Goal: Task Accomplishment & Management: Use online tool/utility

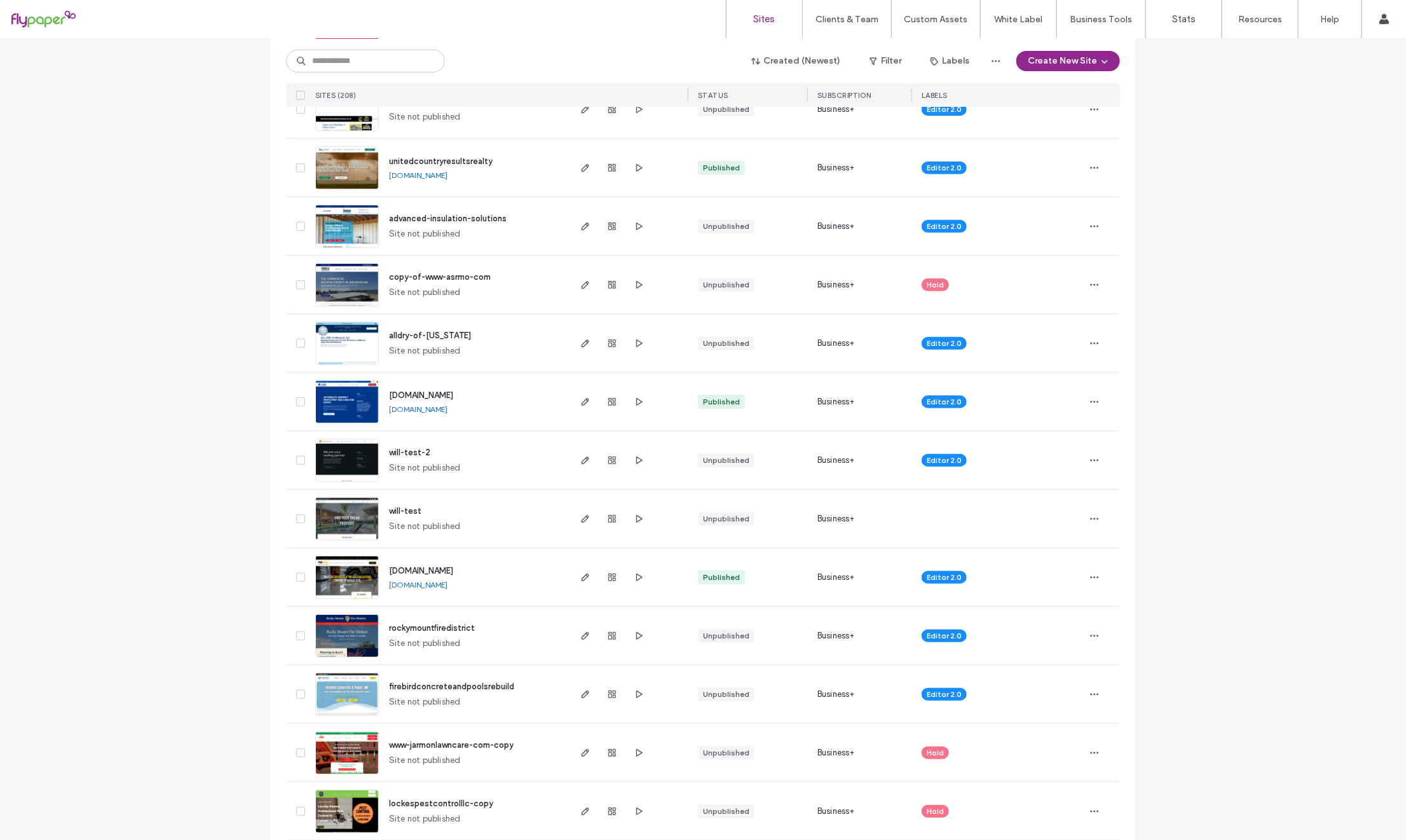
scroll to position [231, 0]
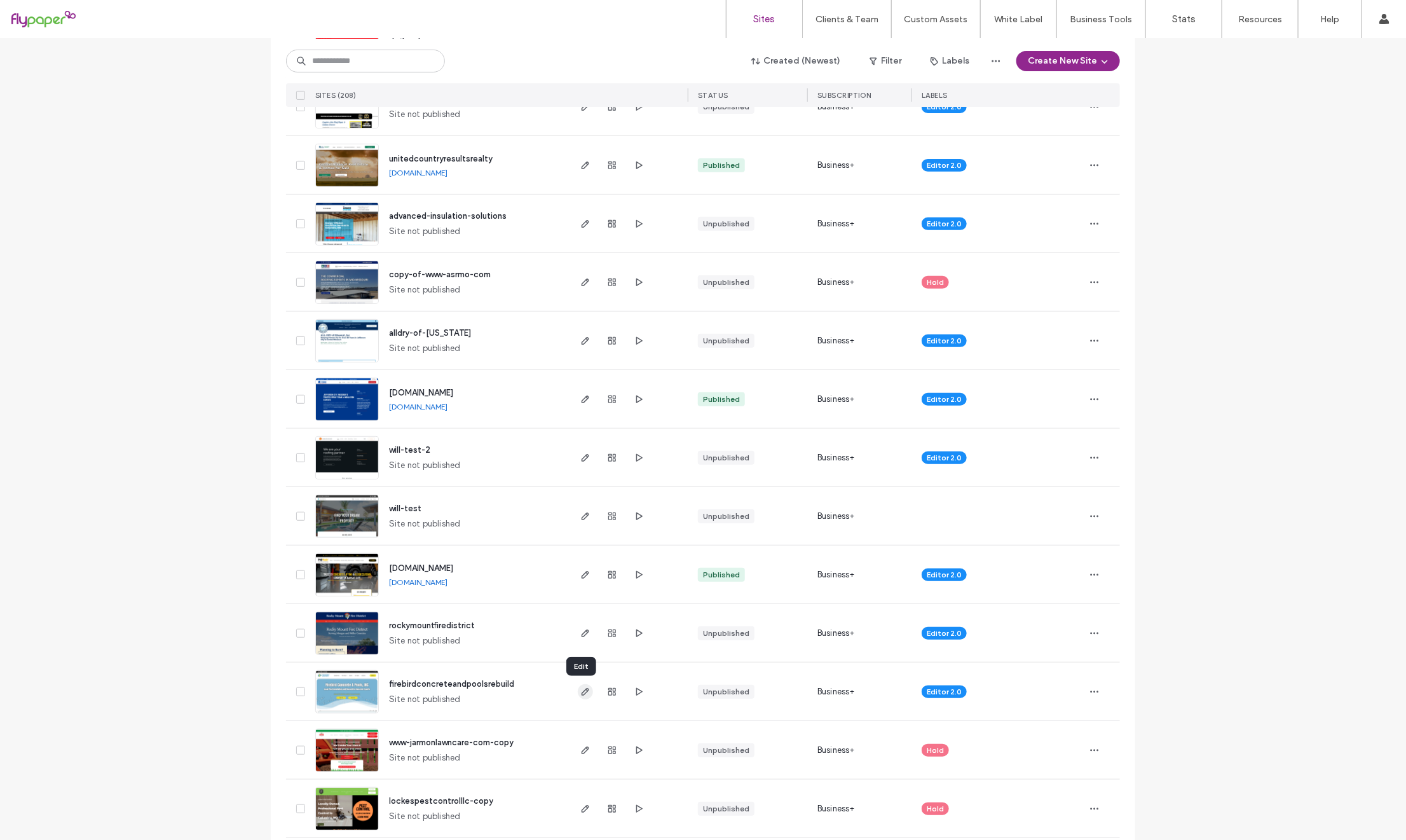
click at [583, 693] on icon "button" at bounding box center [585, 691] width 10 height 10
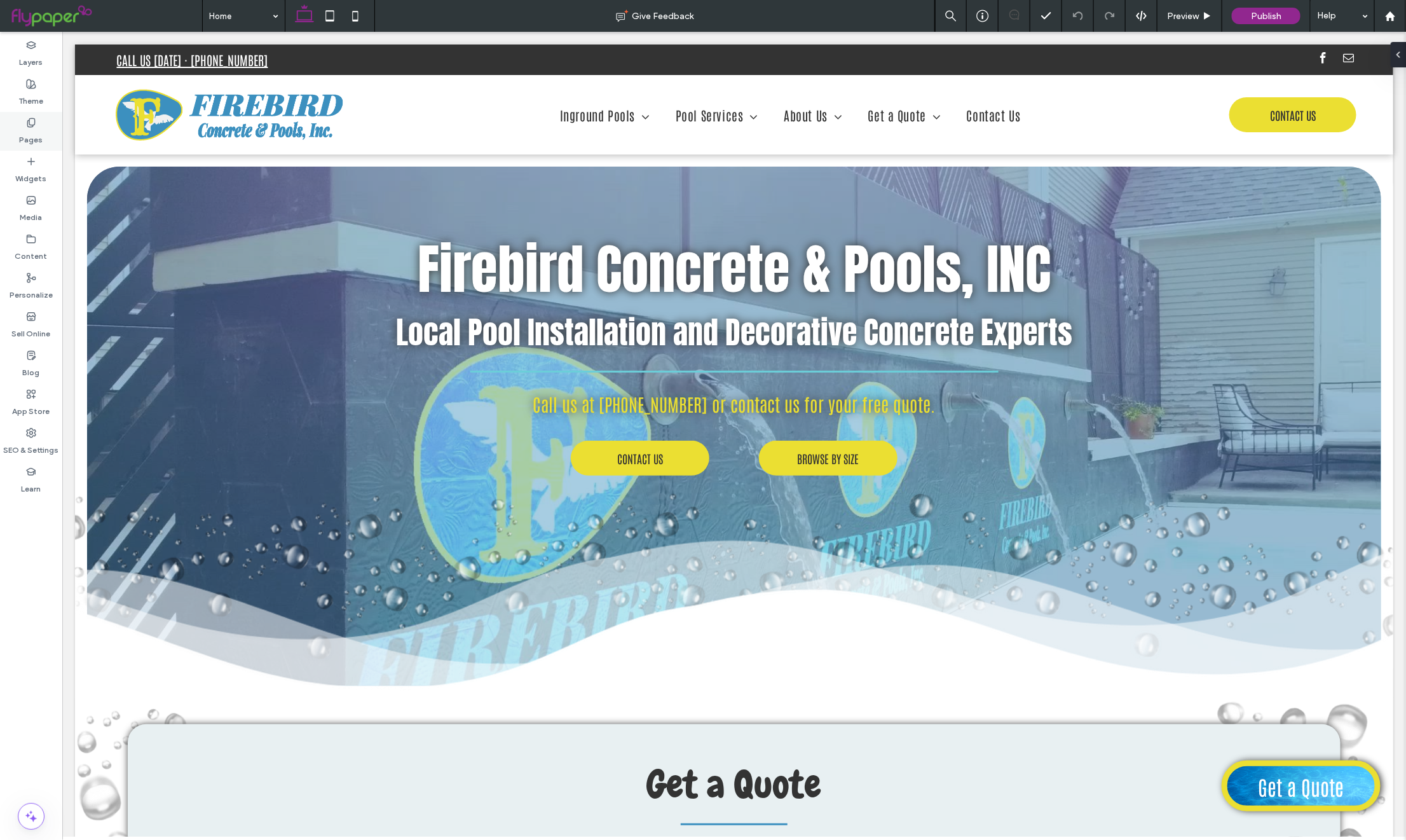
click at [21, 120] on div "Pages" at bounding box center [31, 131] width 63 height 39
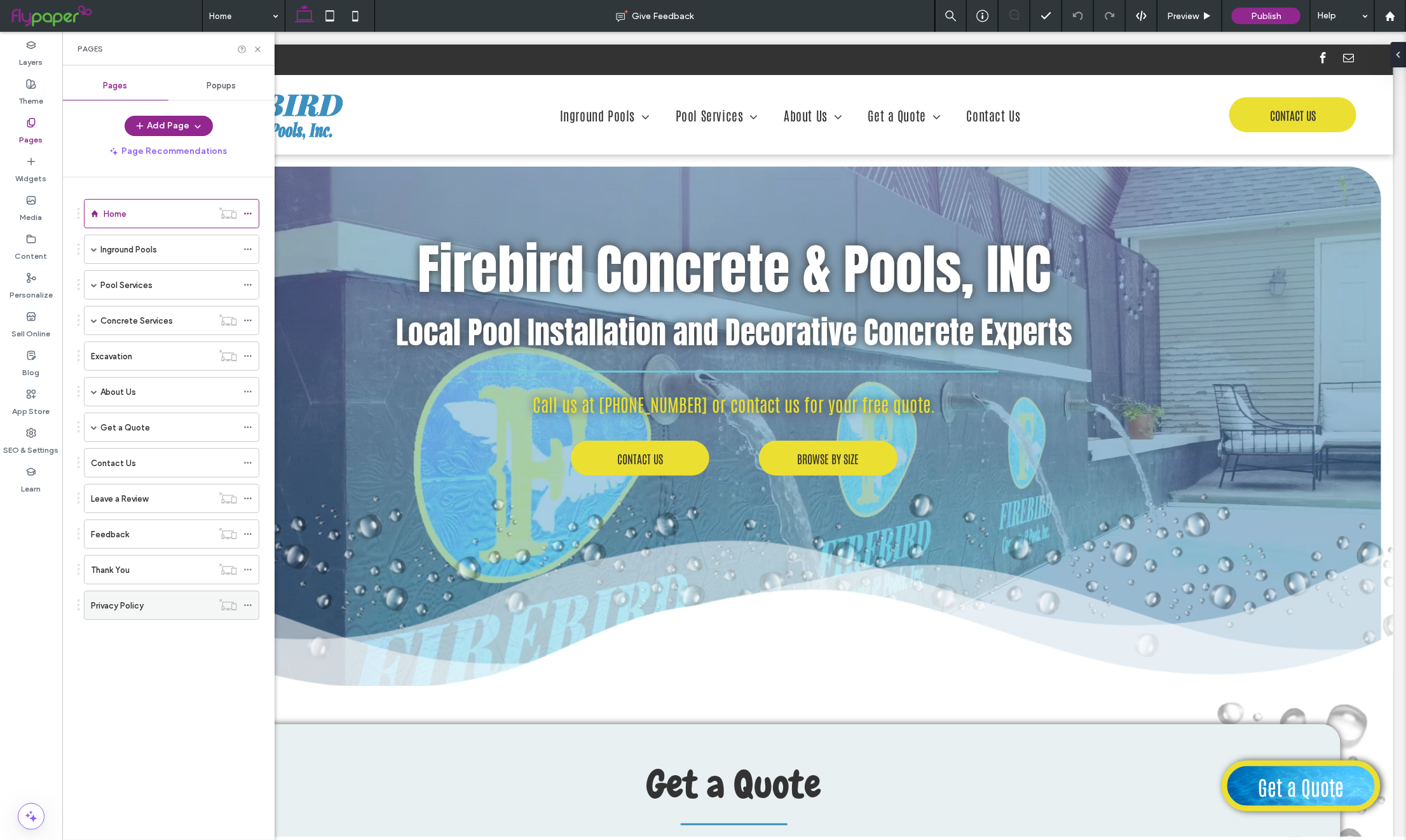
click at [172, 612] on div "Privacy Policy" at bounding box center [152, 606] width 122 height 14
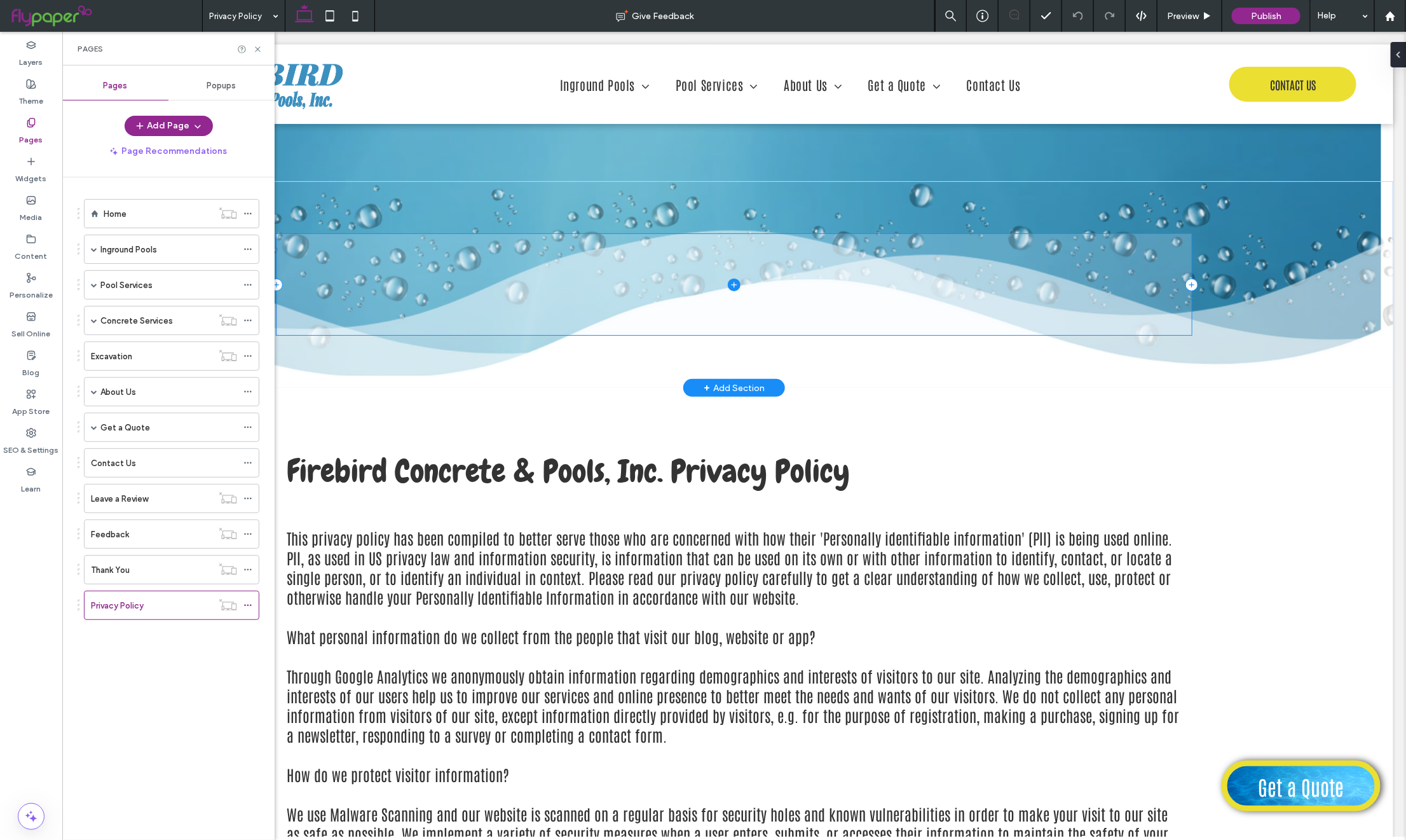
scroll to position [294, 0]
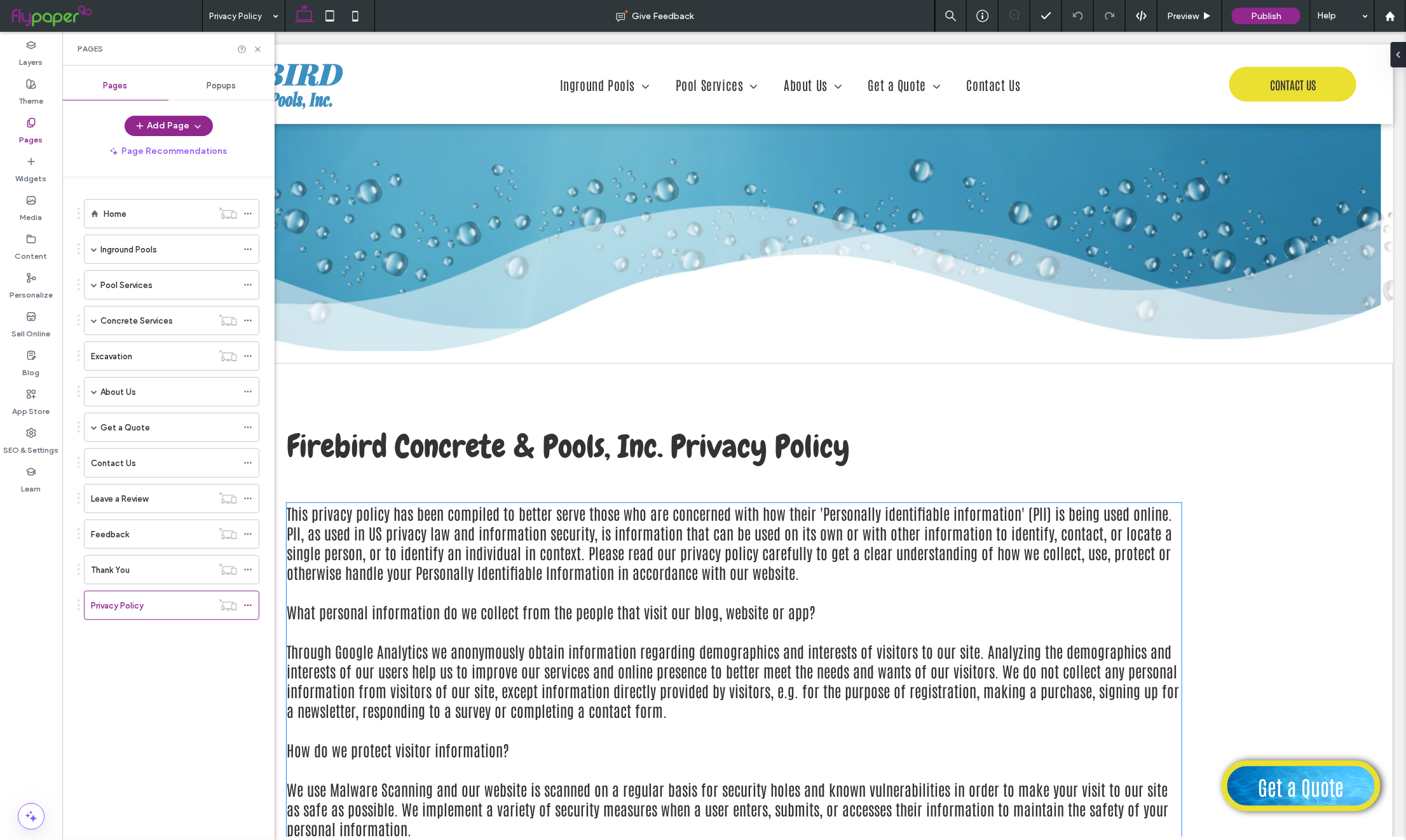
click at [494, 552] on span "This privacy policy has been compiled to better serve those who are concerned w…" at bounding box center [728, 542] width 885 height 79
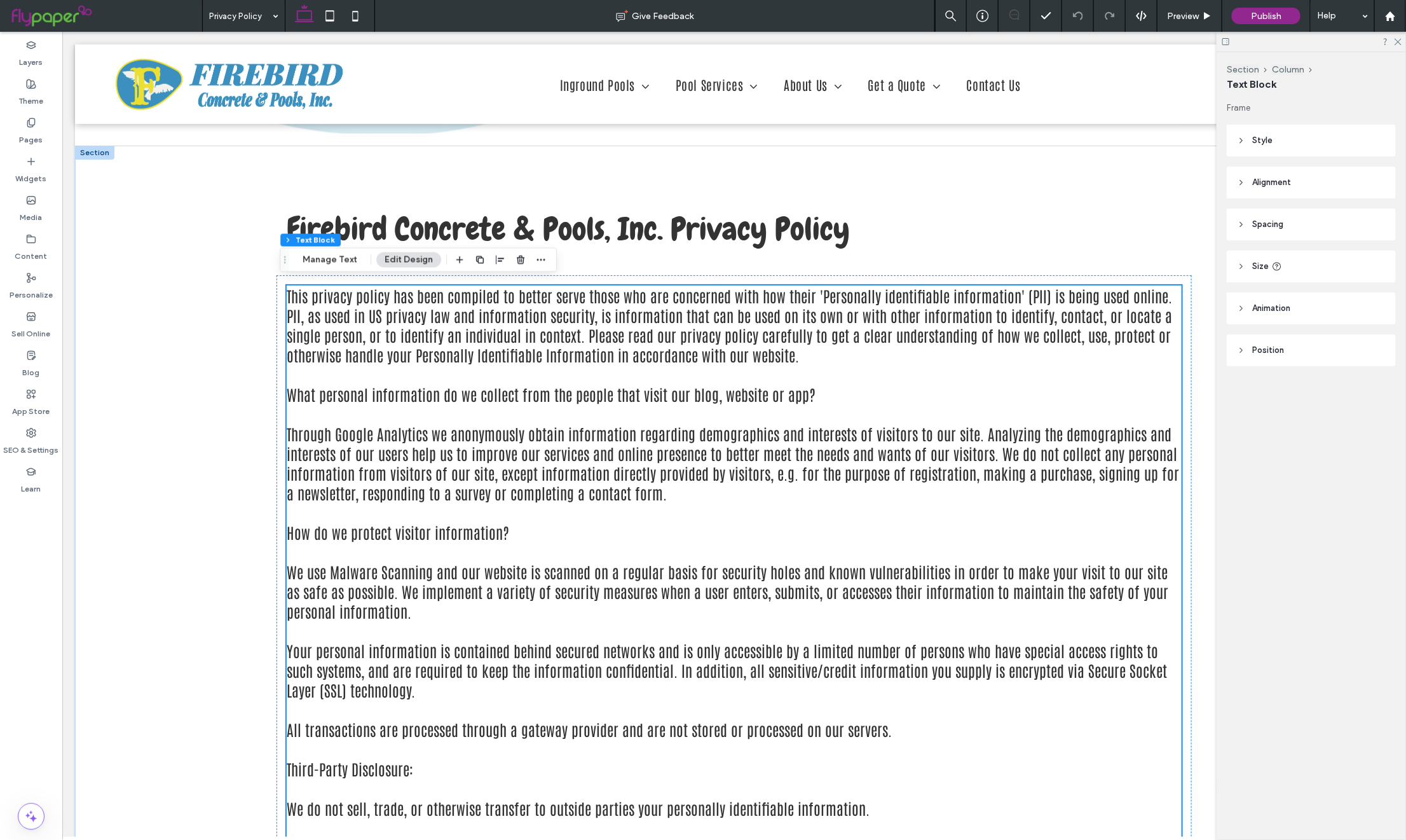
scroll to position [515, 0]
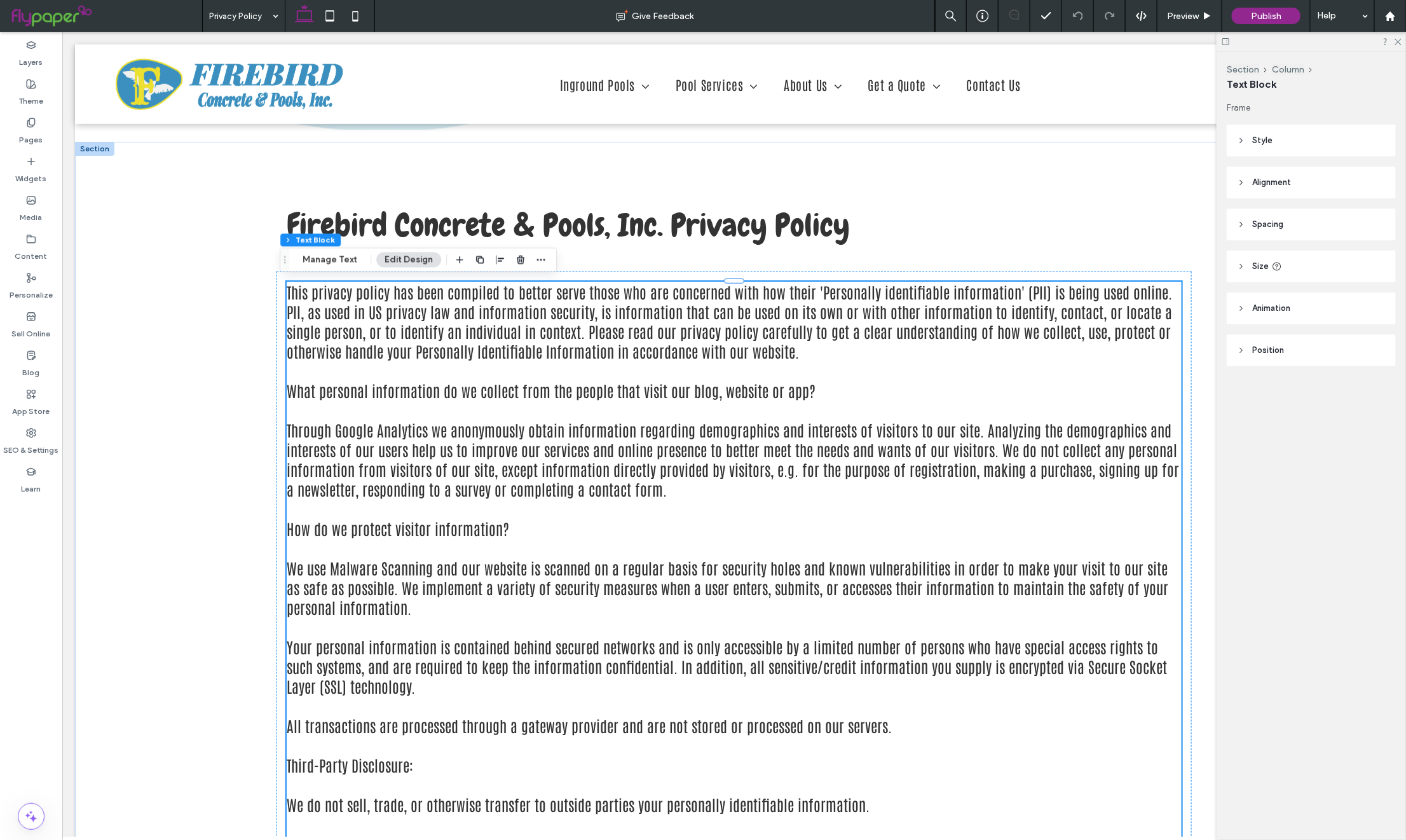
click at [512, 440] on span "Through Google Analytics we anonymously obtain information regarding demographi…" at bounding box center [732, 458] width 892 height 79
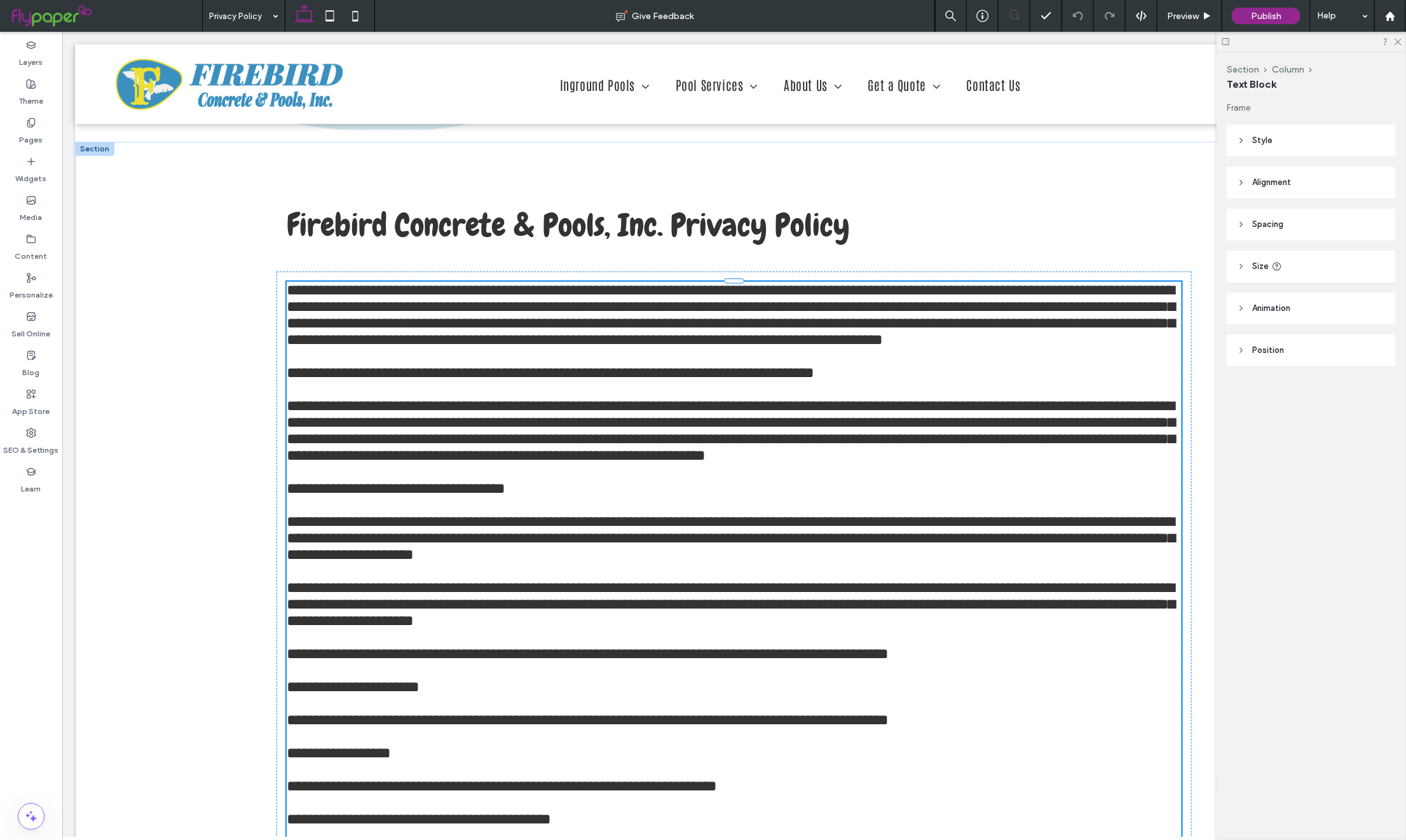
type input "*******"
type input "**"
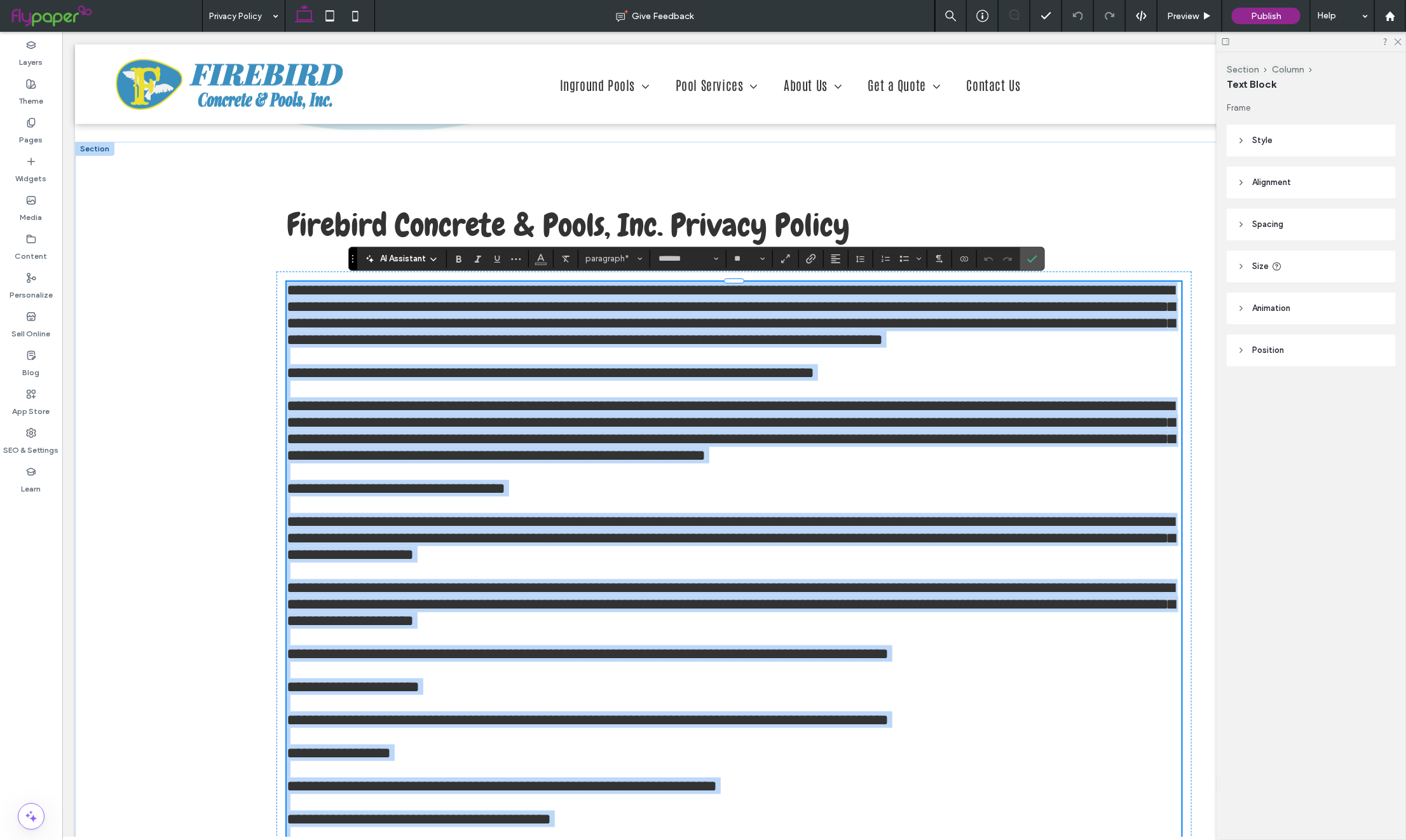
copy div "**********"
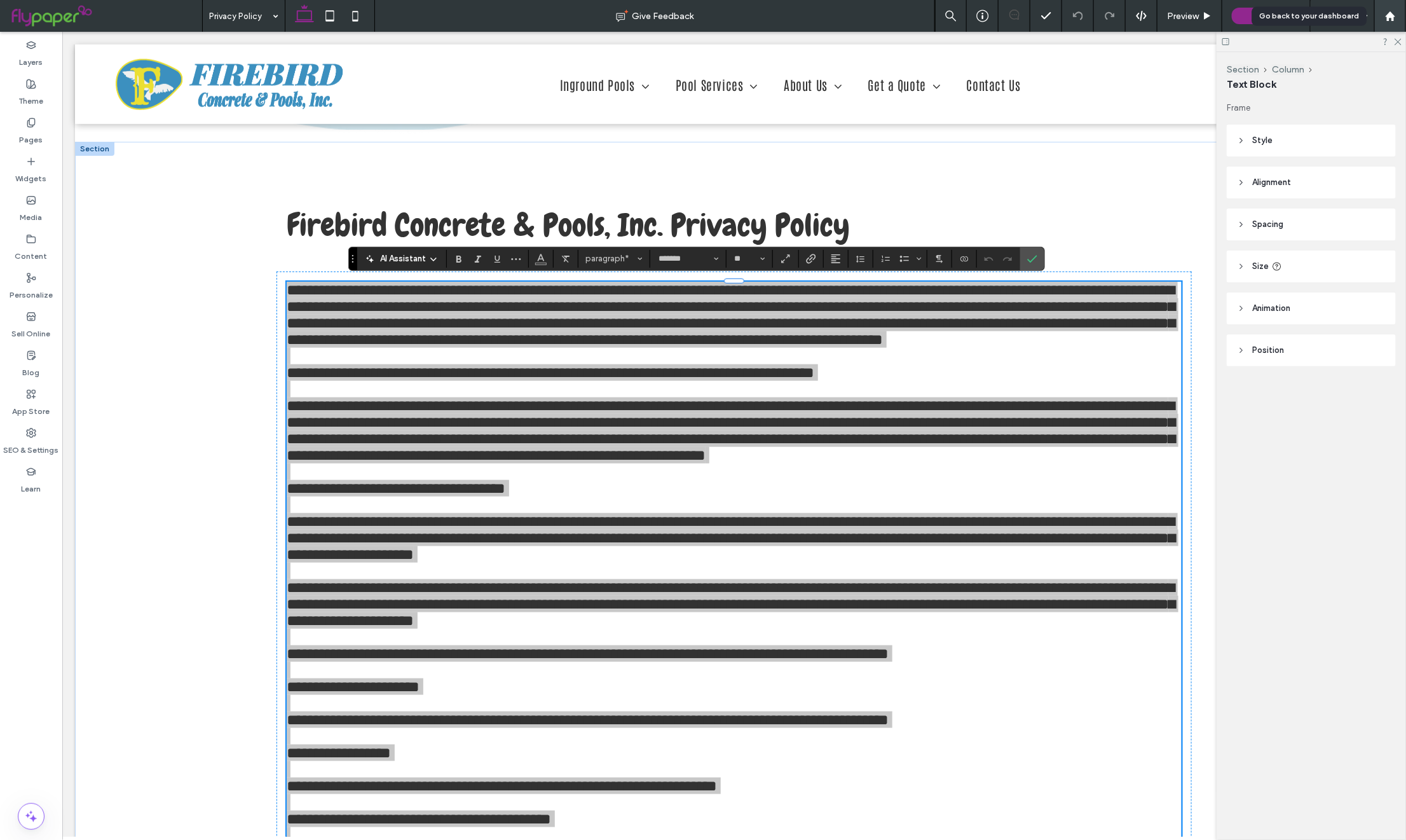
drag, startPoint x: 1390, startPoint y: 14, endPoint x: 926, endPoint y: 217, distance: 506.5
click at [1390, 14] on use at bounding box center [1390, 16] width 10 height 10
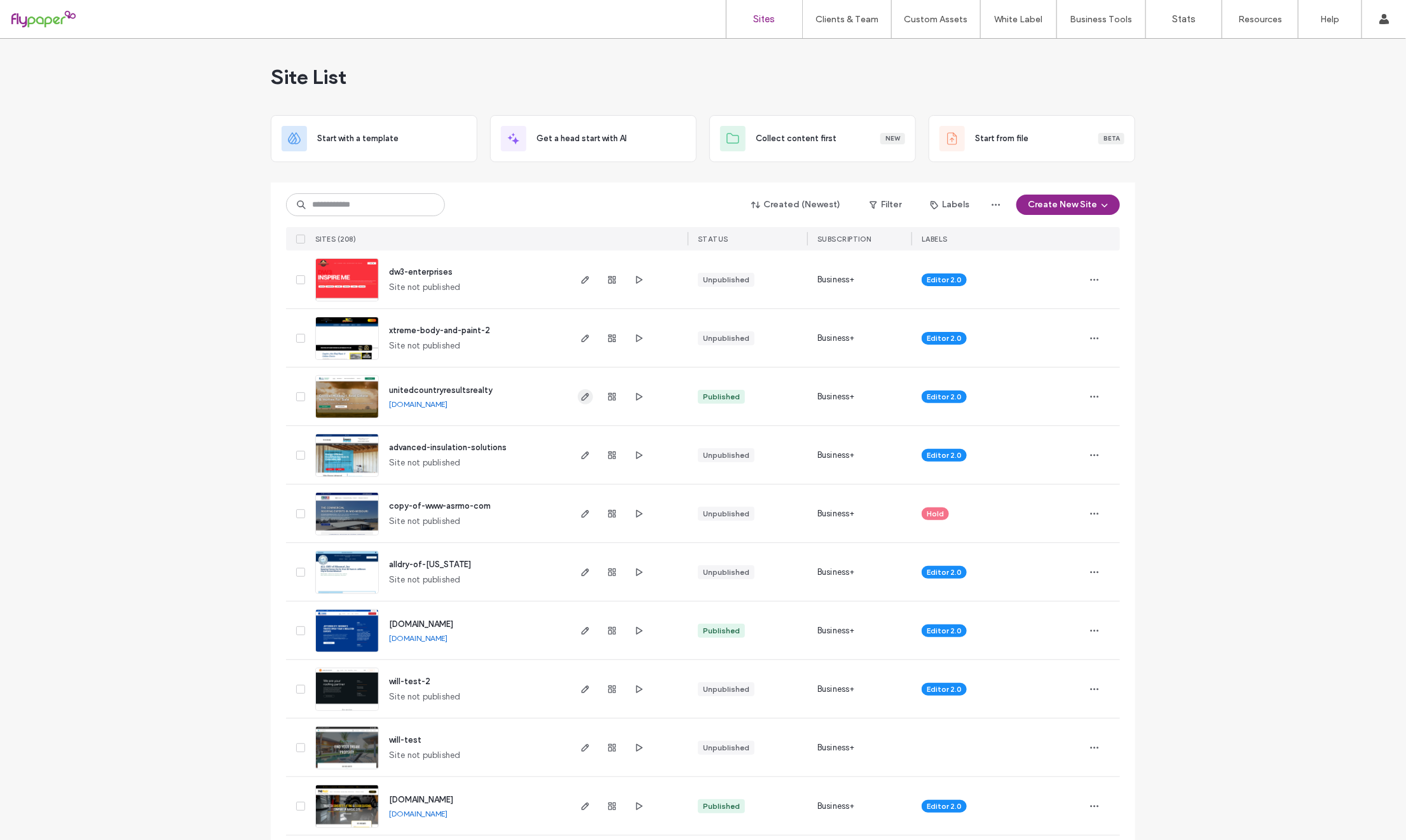
click at [583, 396] on use "button" at bounding box center [585, 396] width 7 height 7
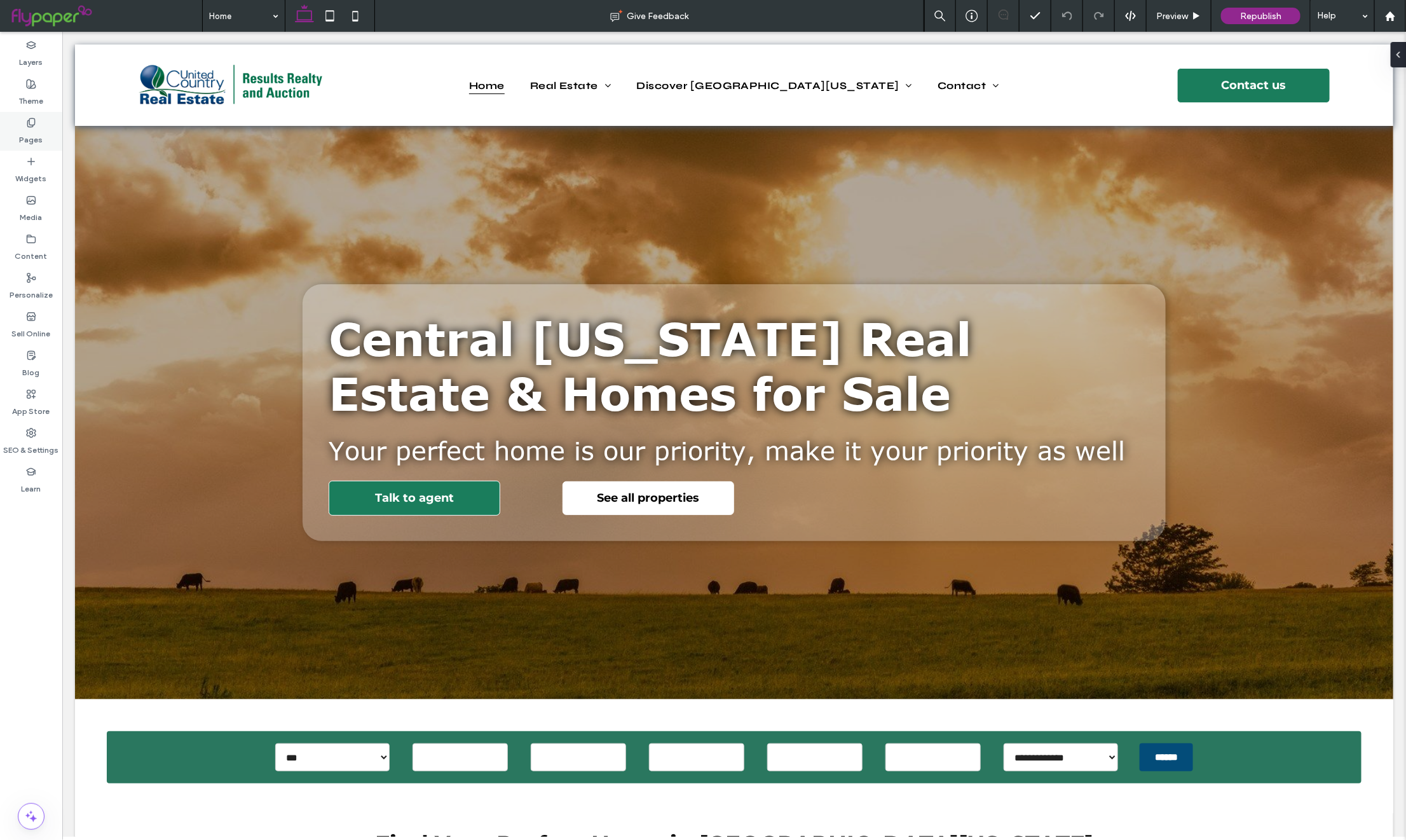
click at [44, 137] on div "Pages" at bounding box center [31, 131] width 63 height 39
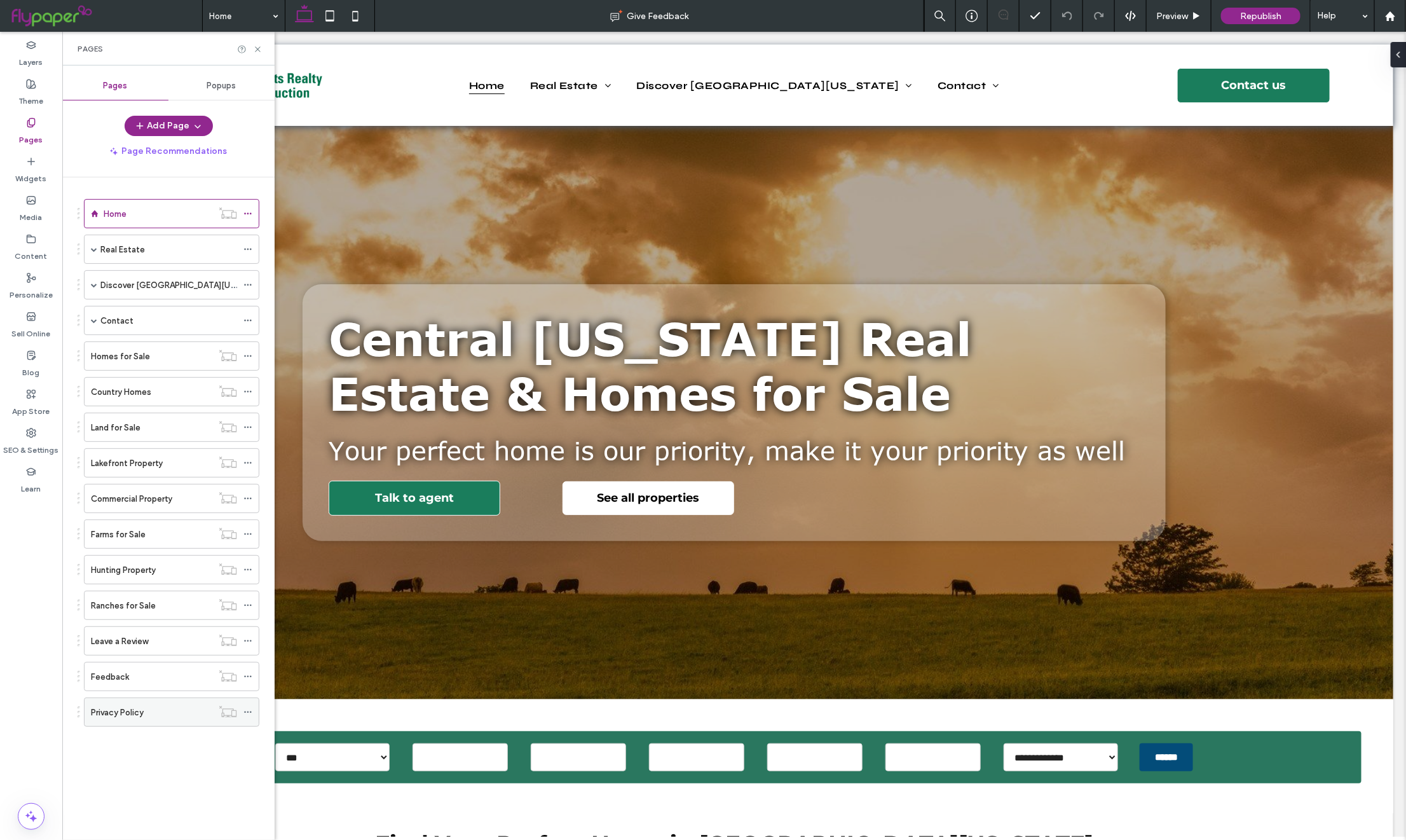
click at [154, 714] on div "Privacy Policy" at bounding box center [152, 712] width 122 height 14
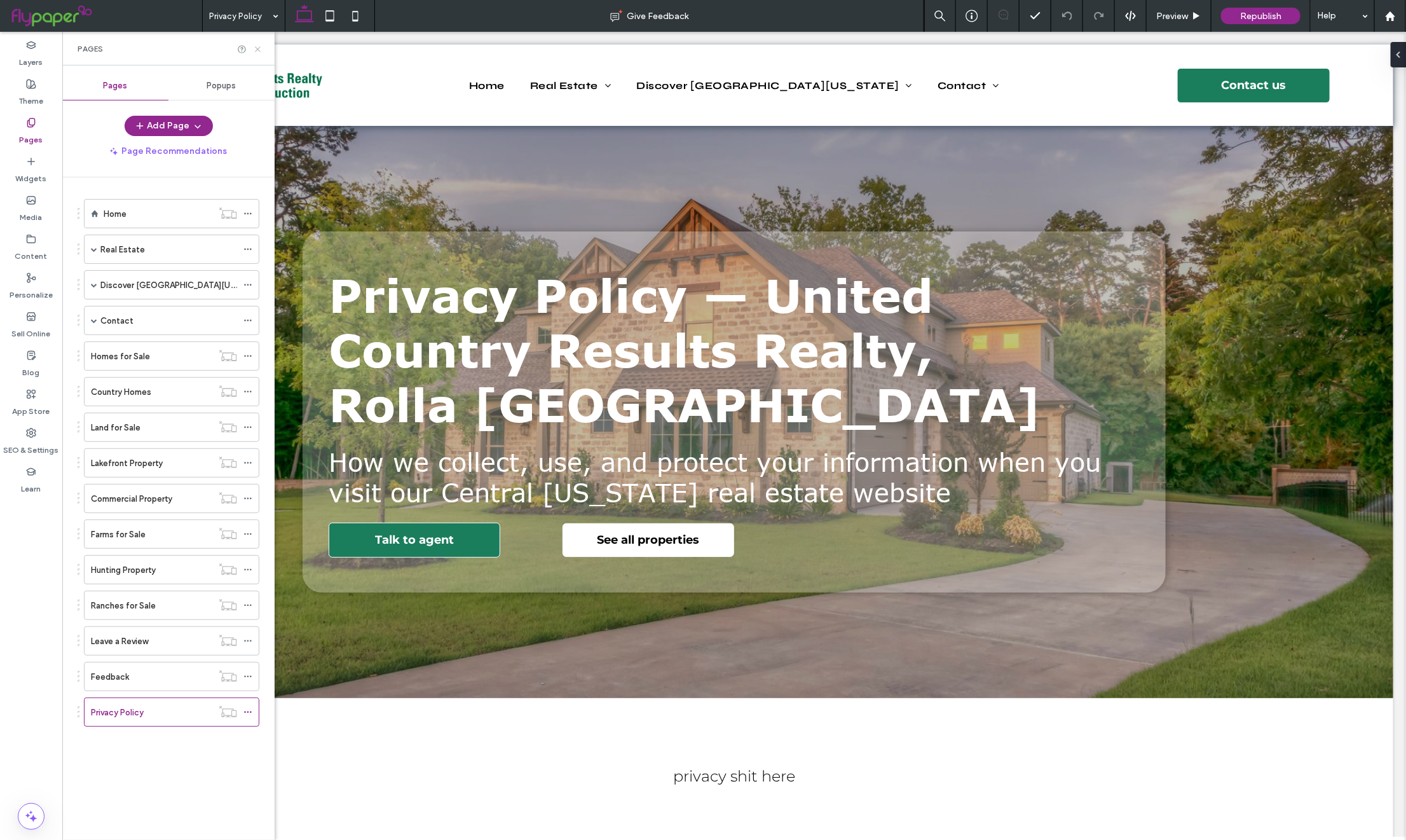
click at [259, 46] on icon at bounding box center [258, 49] width 10 height 10
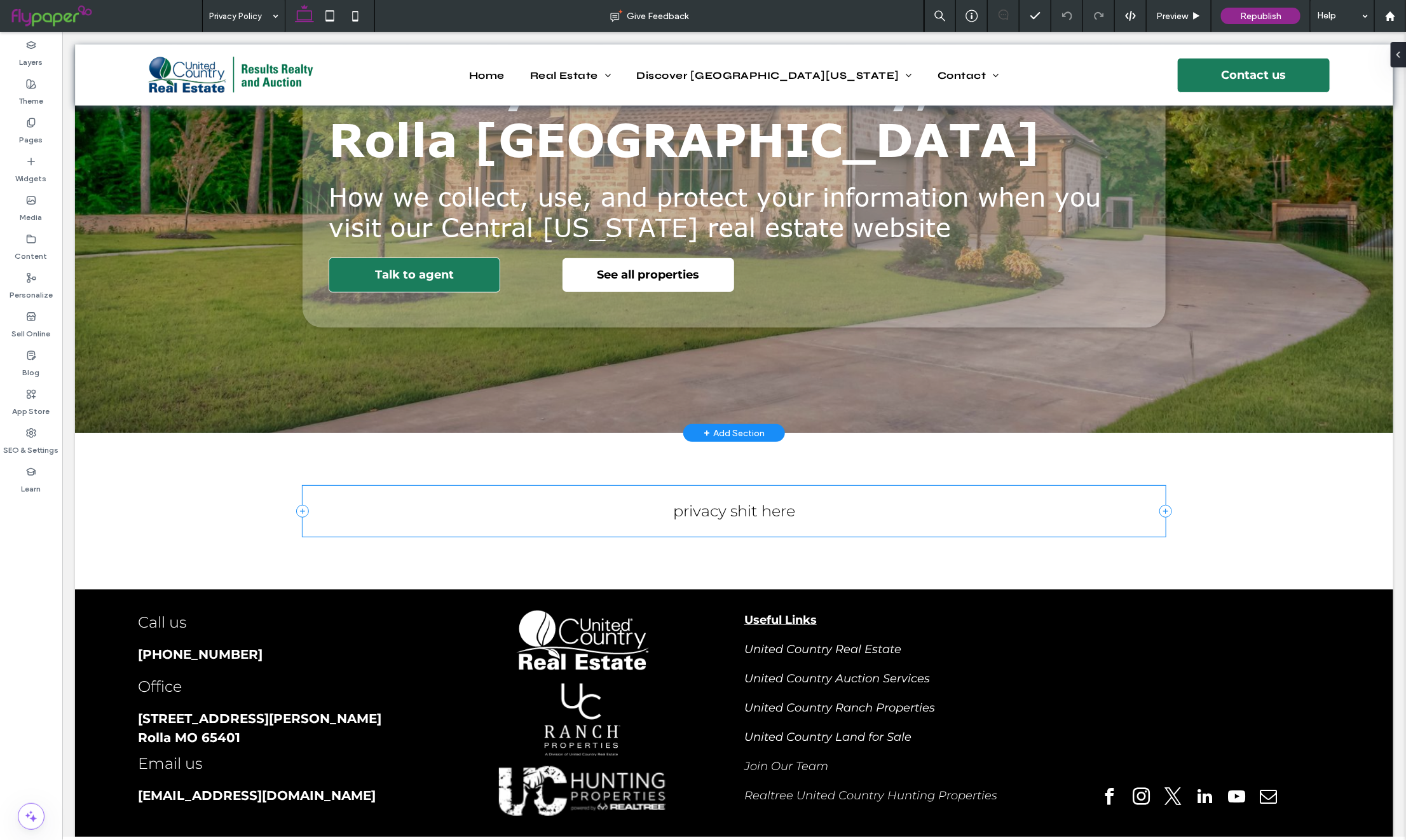
scroll to position [267, 0]
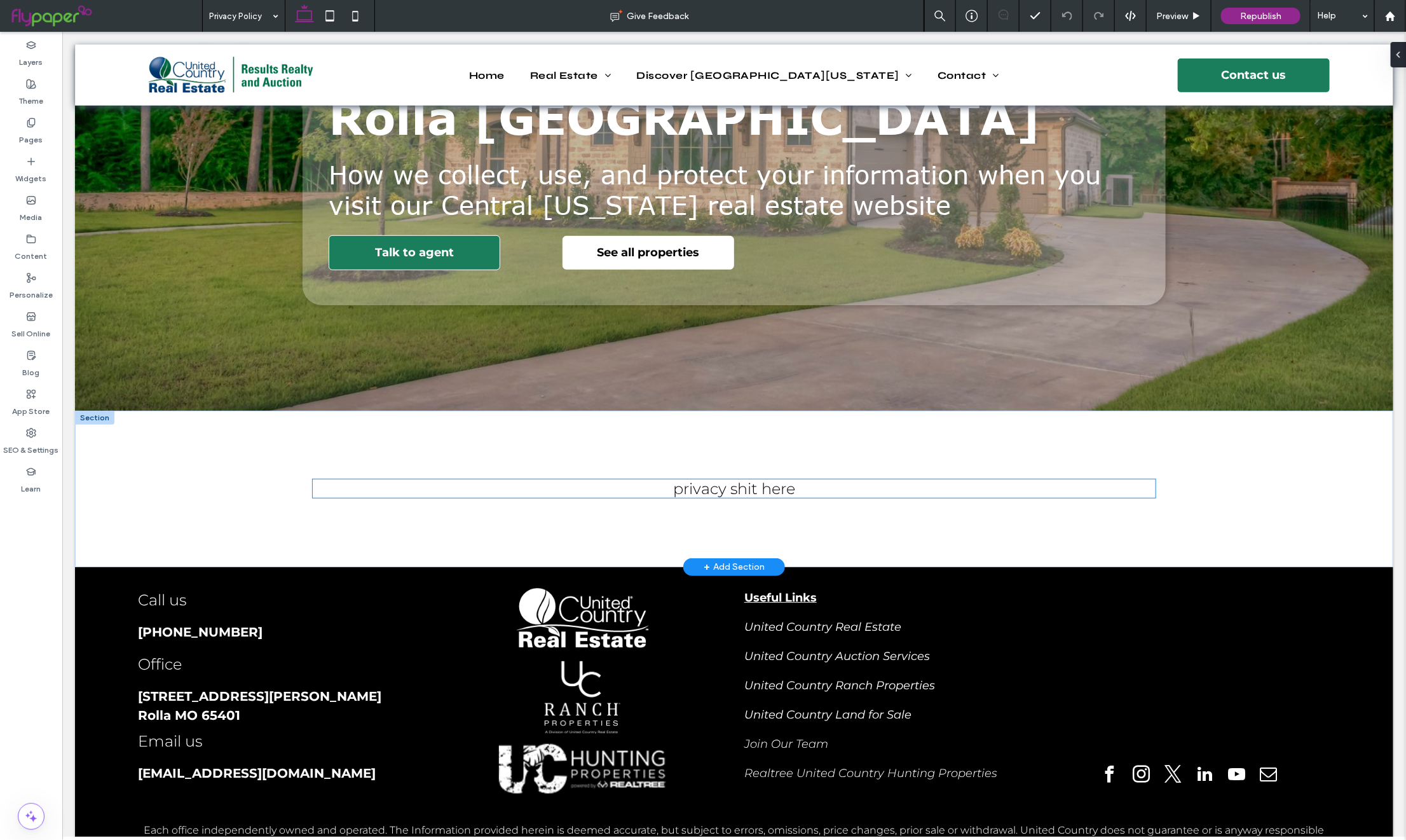
click at [777, 492] on p "privacy shit here ﻿" at bounding box center [733, 487] width 842 height 18
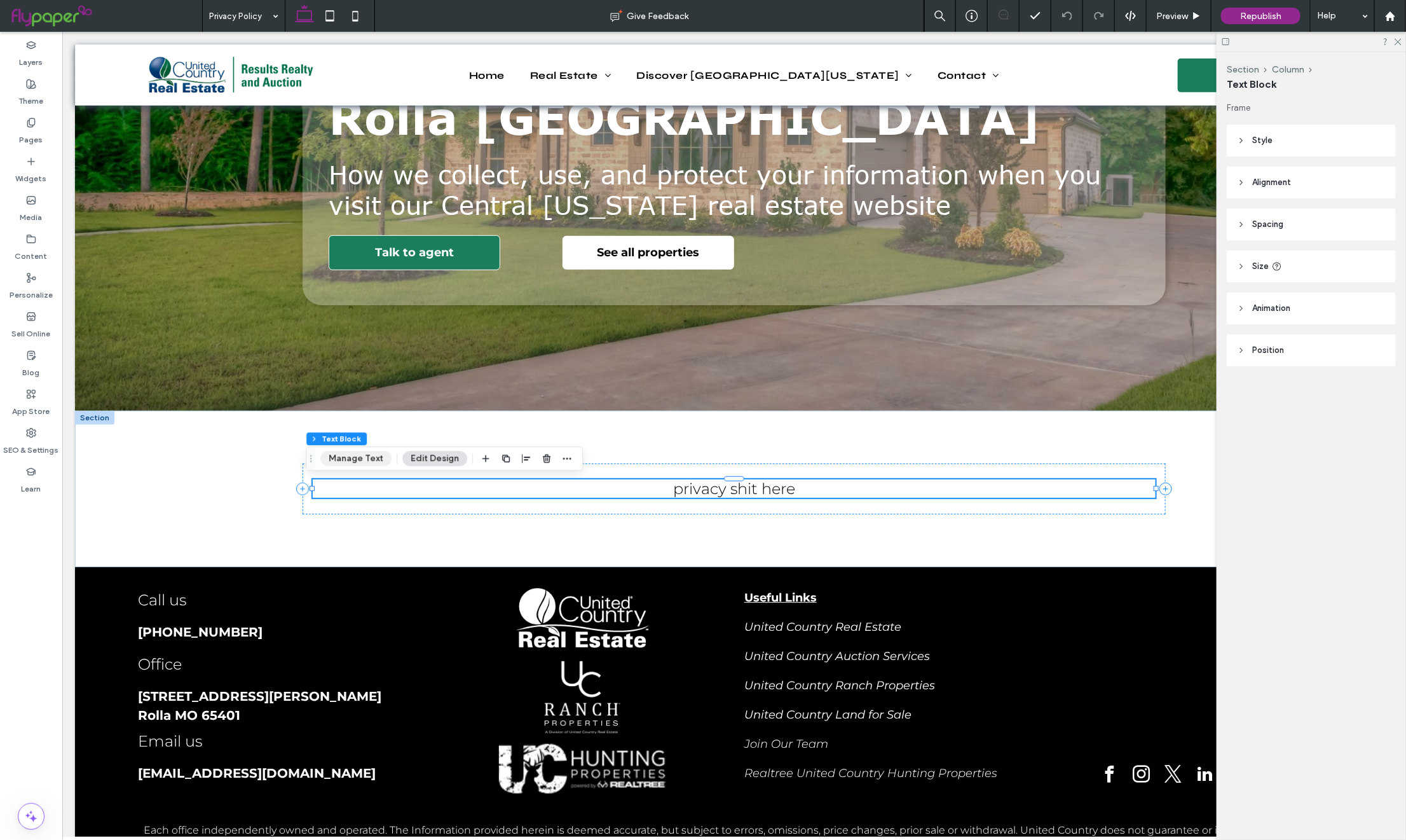
click at [368, 457] on button "Manage Text" at bounding box center [355, 458] width 71 height 15
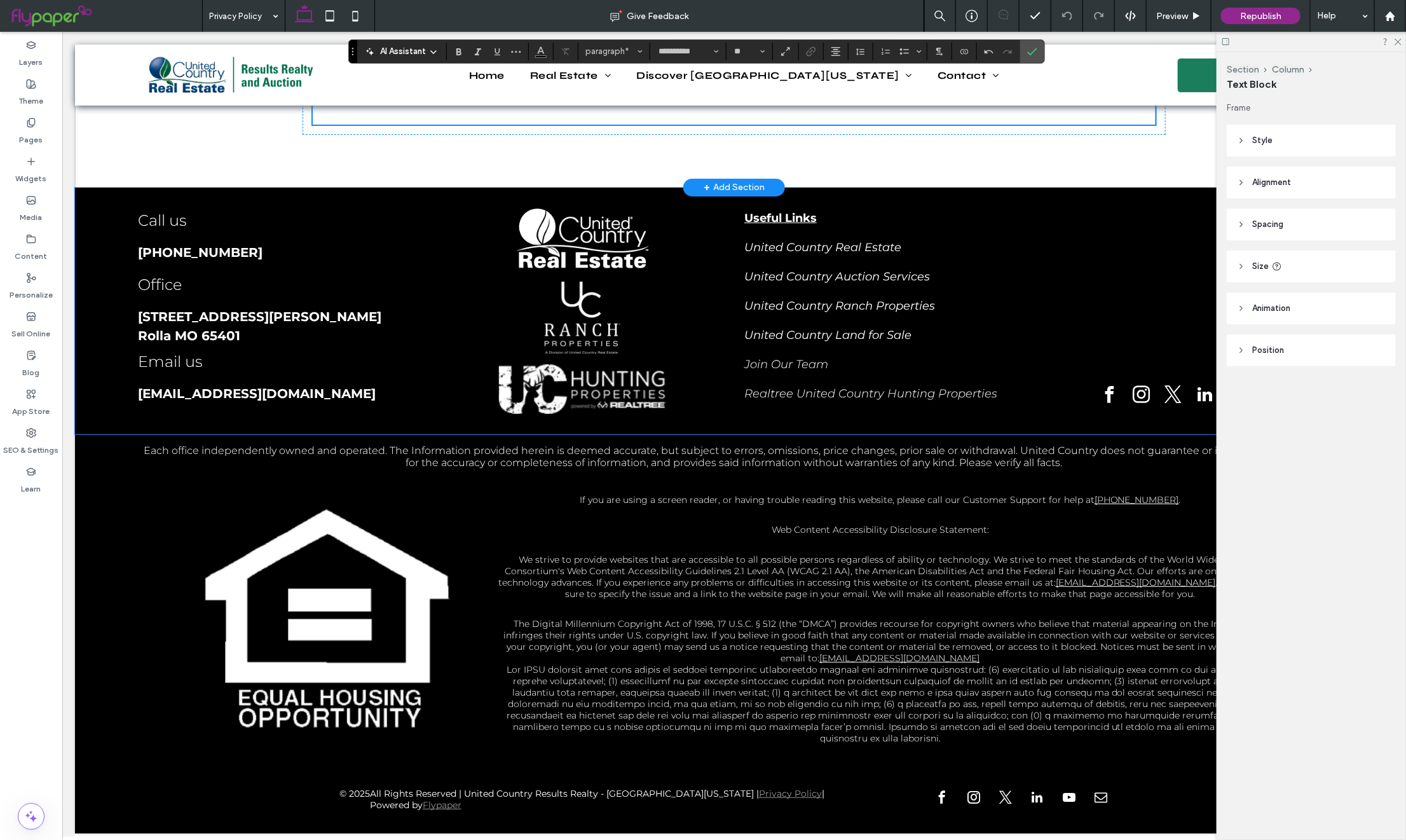
scroll to position [3034, 0]
drag, startPoint x: 408, startPoint y: 254, endPoint x: 338, endPoint y: 256, distance: 70.0
click at [338, 107] on p "**********" at bounding box center [733, 99] width 842 height 16
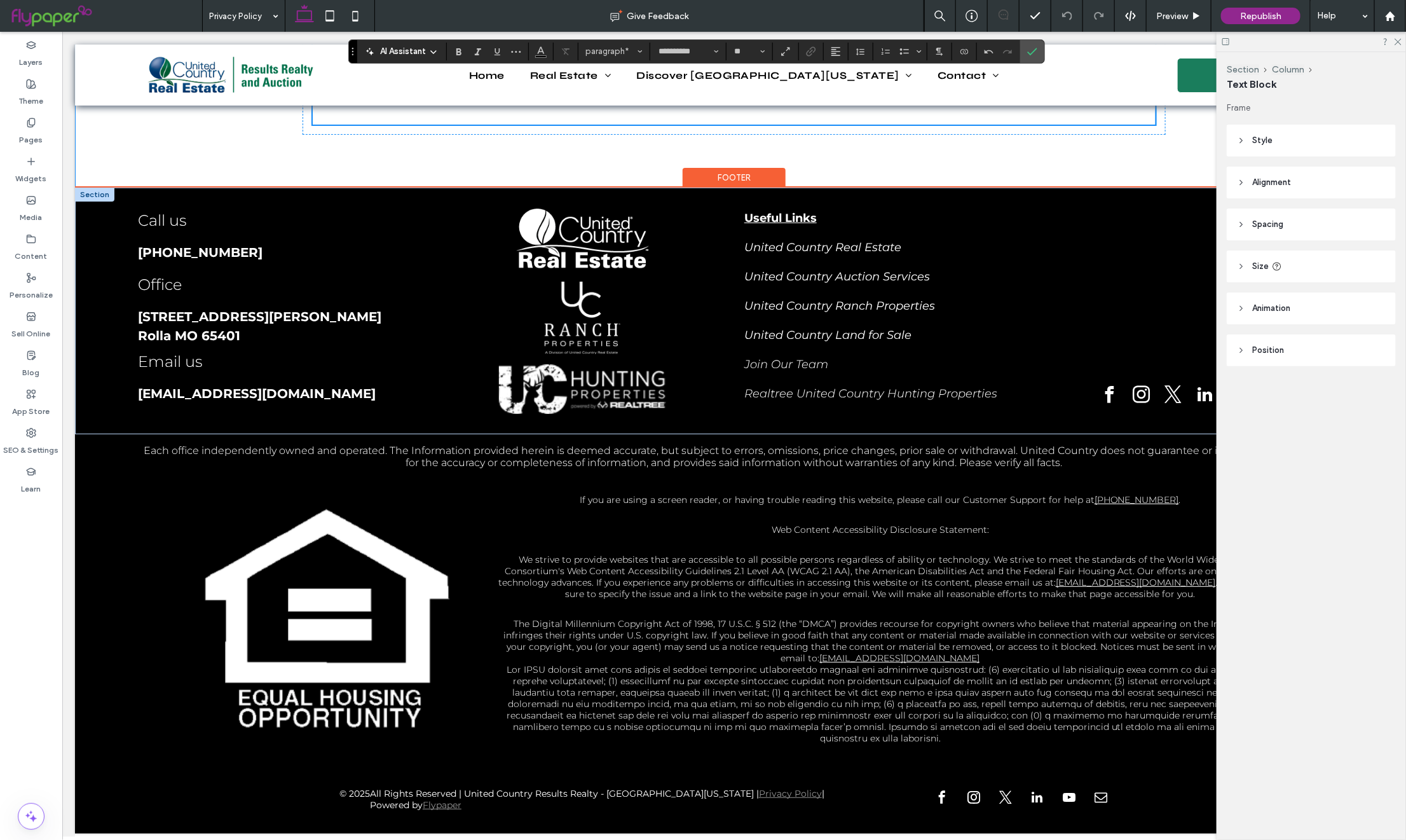
scroll to position [2927, 0]
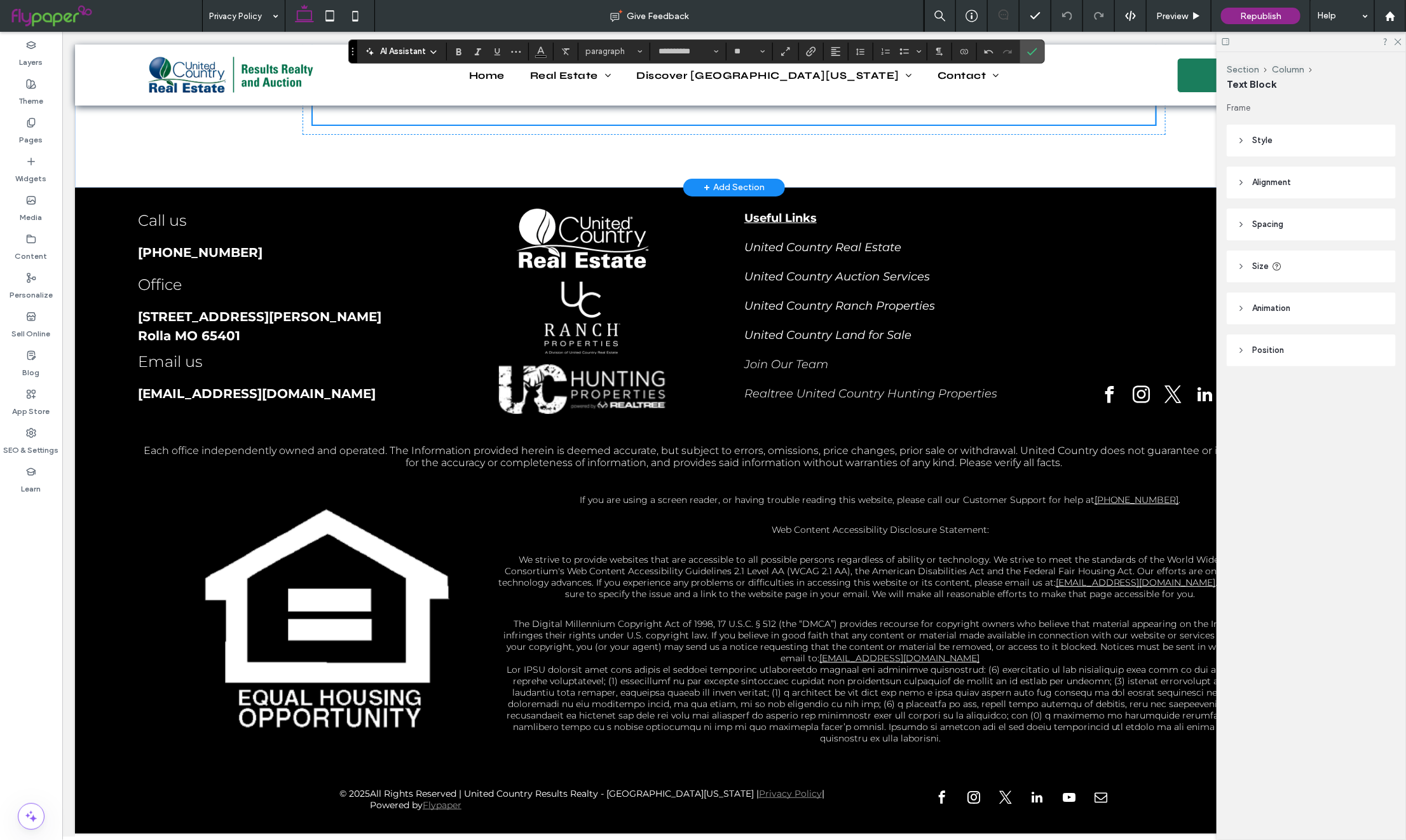
drag, startPoint x: 487, startPoint y: 245, endPoint x: 743, endPoint y: 246, distance: 256.0
click at [767, 58] on p at bounding box center [733, 50] width 842 height 16
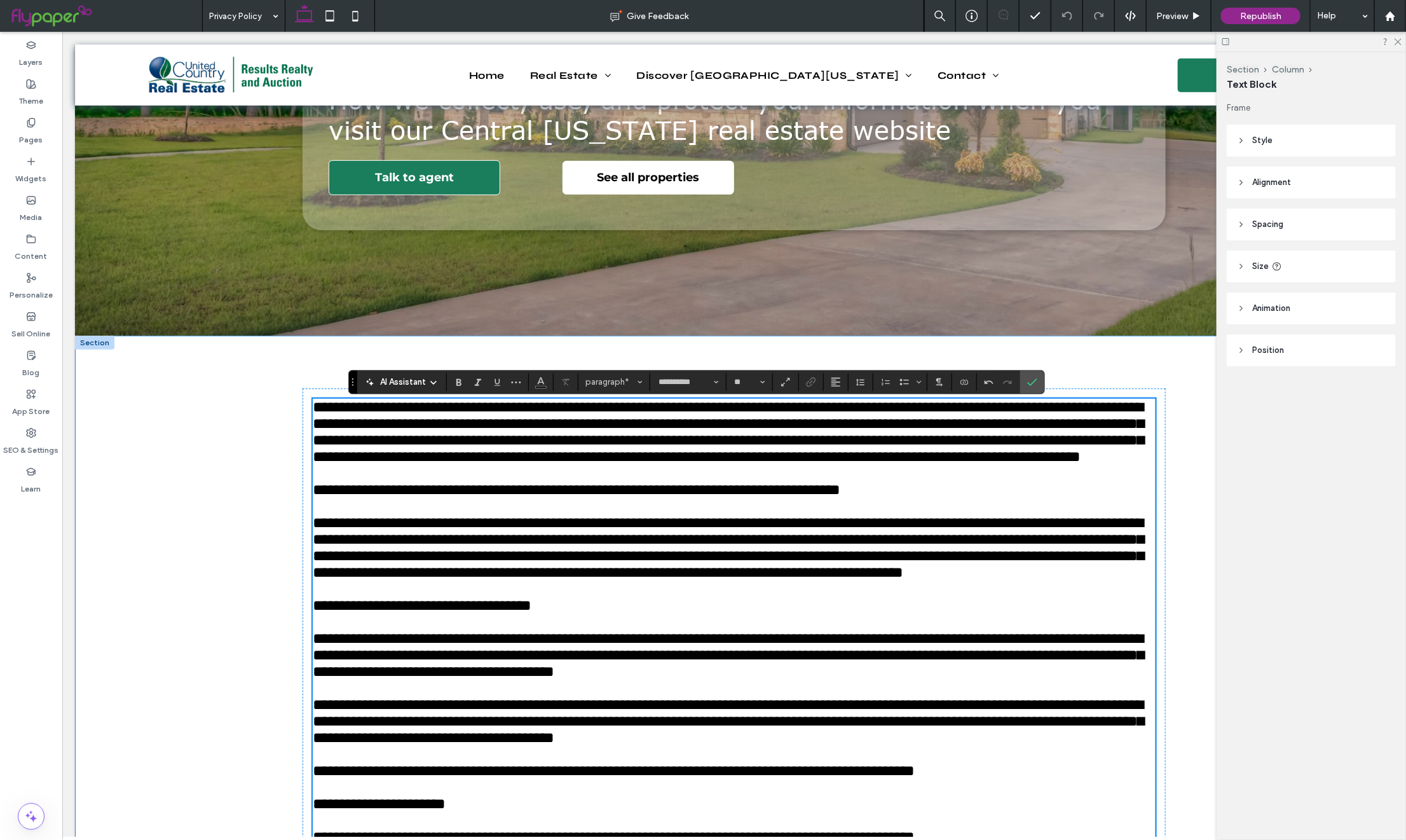
scroll to position [306, 0]
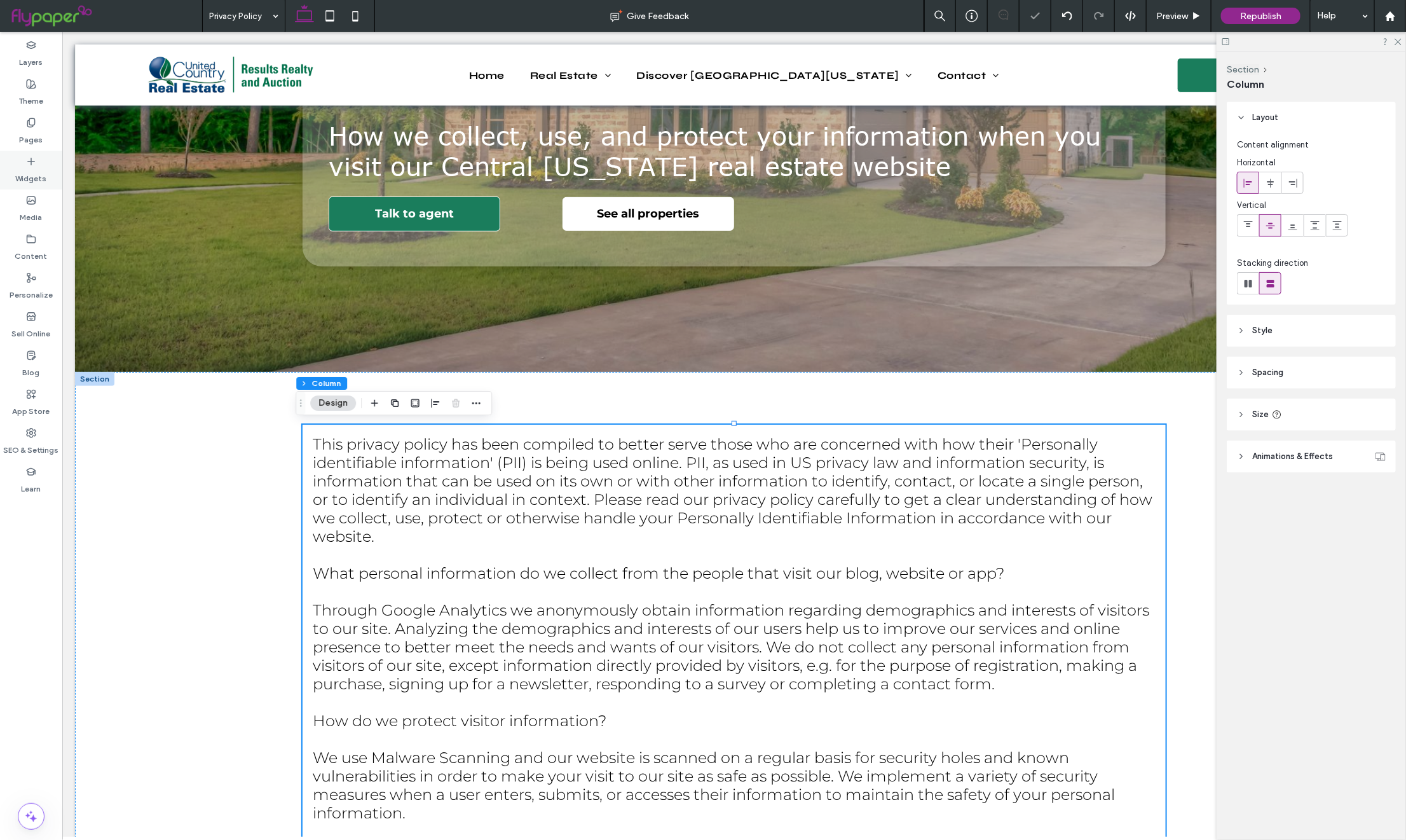
click at [32, 158] on icon at bounding box center [31, 161] width 10 height 10
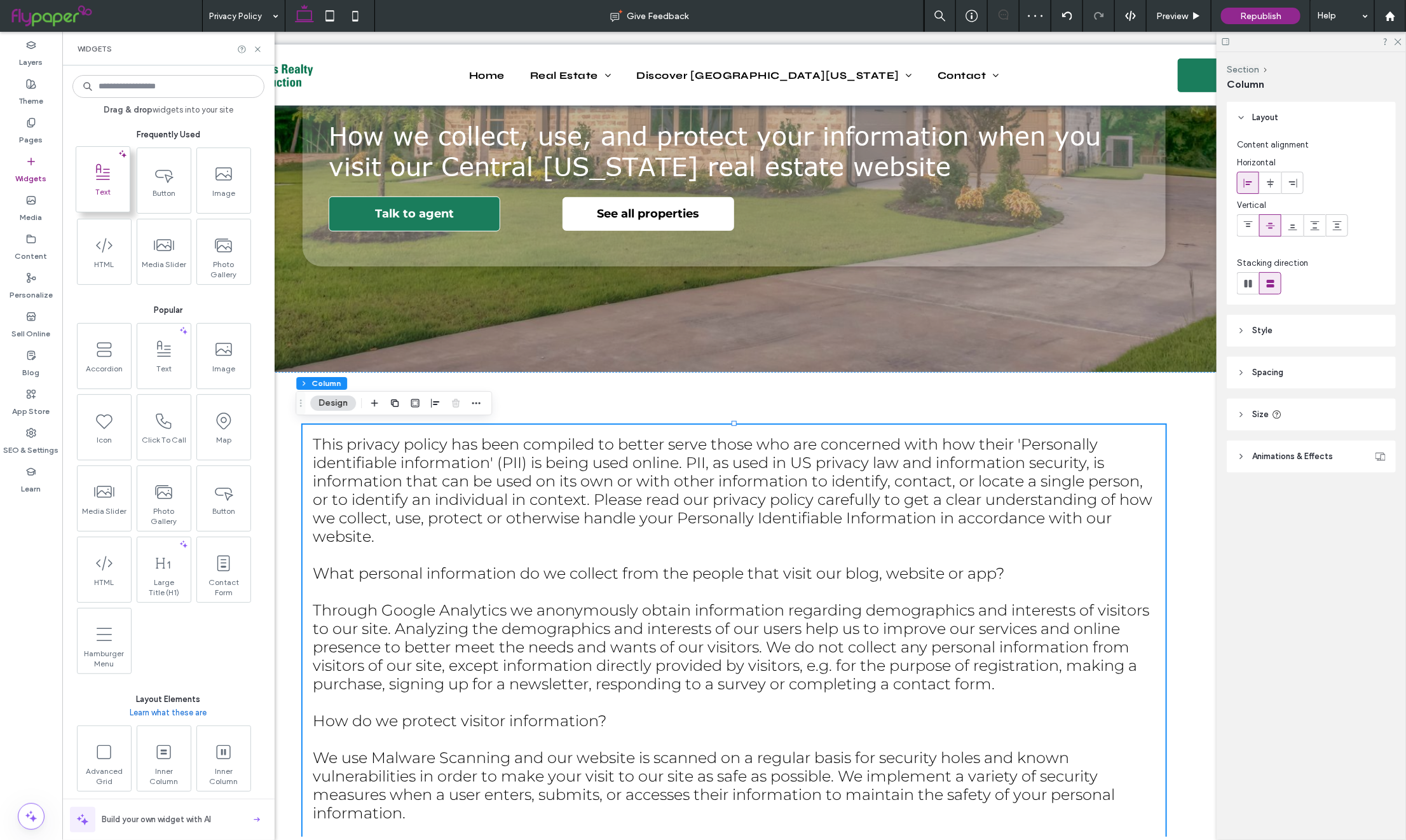
drag, startPoint x: 99, startPoint y: 186, endPoint x: 594, endPoint y: 317, distance: 512.0
click at [99, 187] on span "Text" at bounding box center [103, 196] width 54 height 18
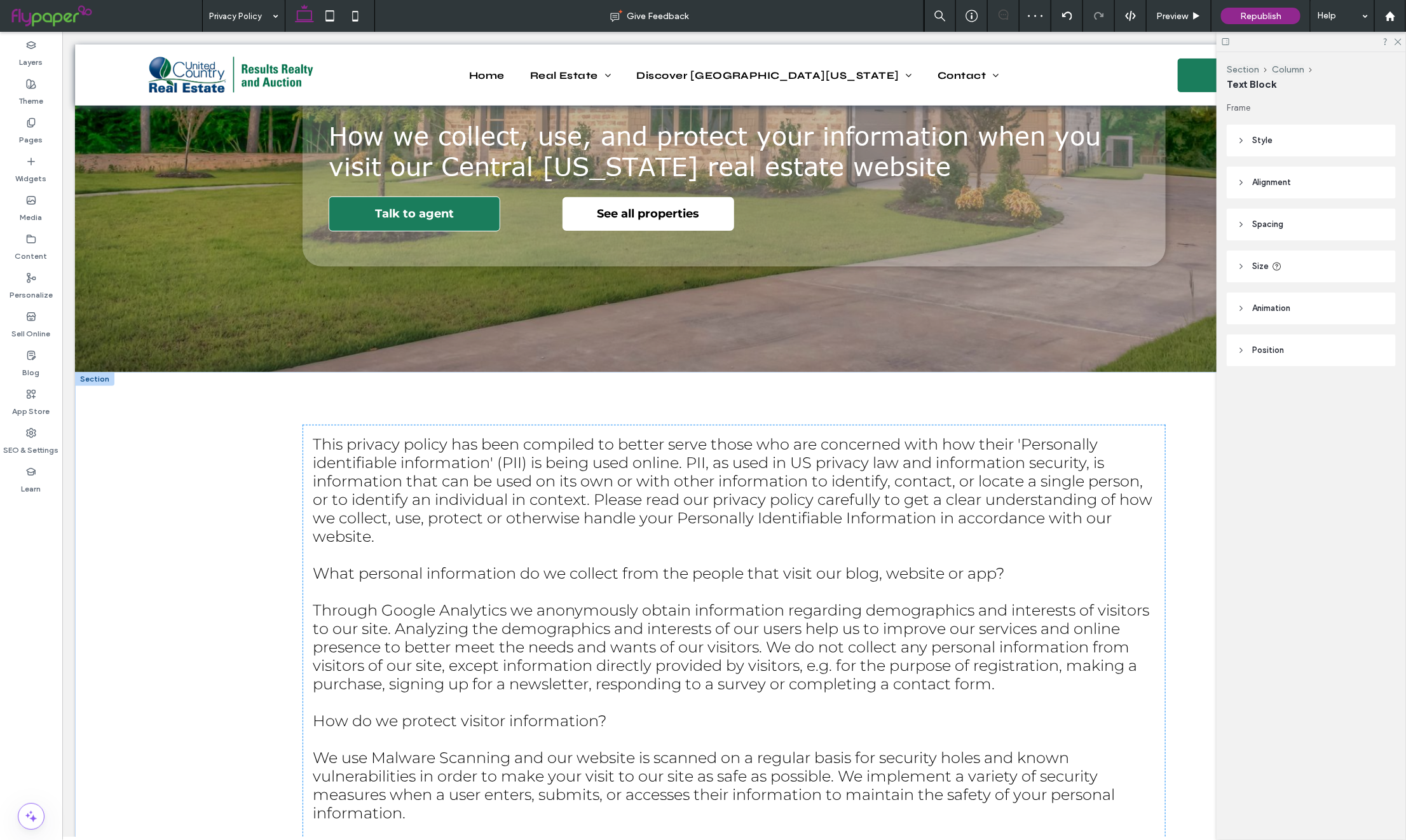
scroll to position [2918, 0]
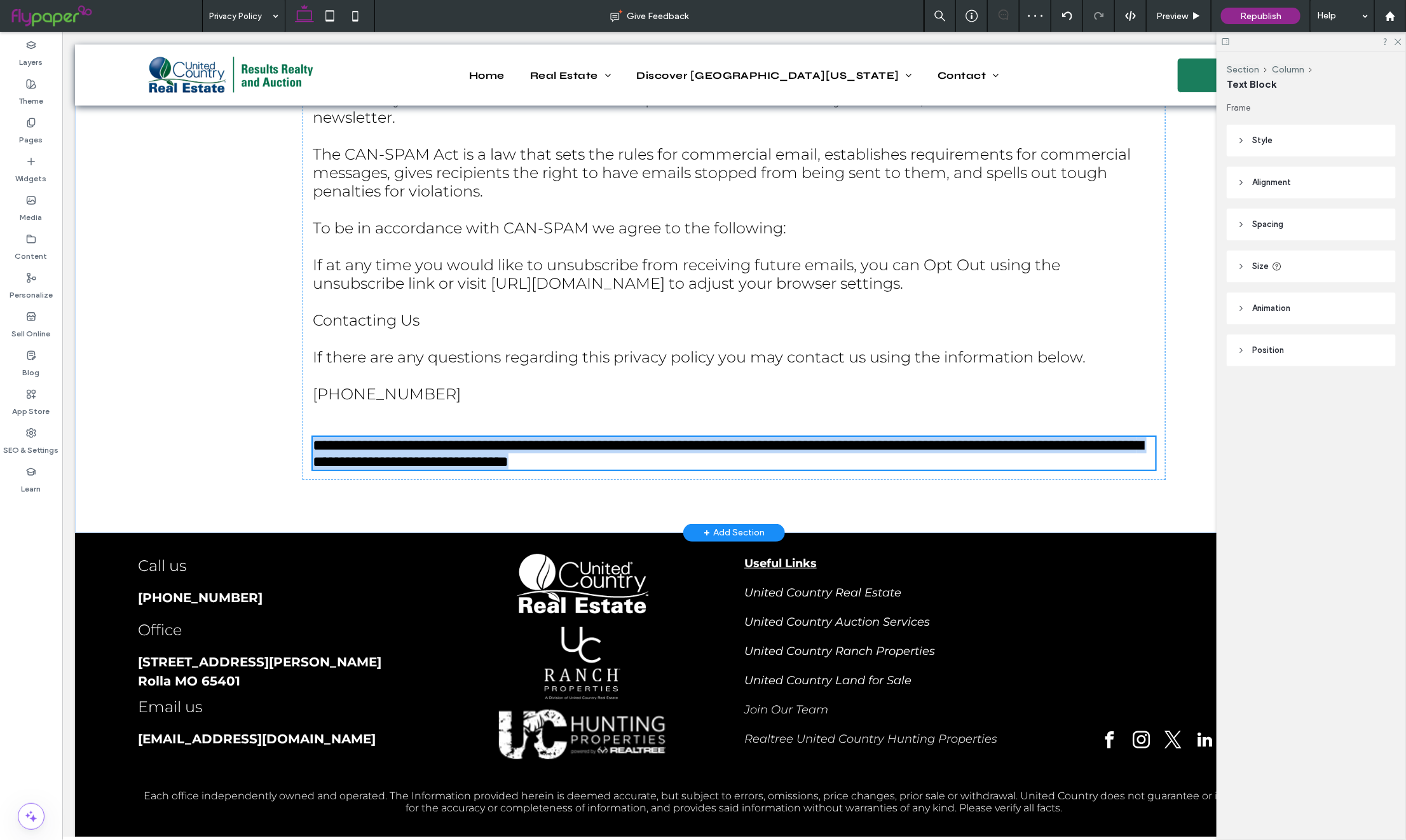
type input "**********"
type input "**"
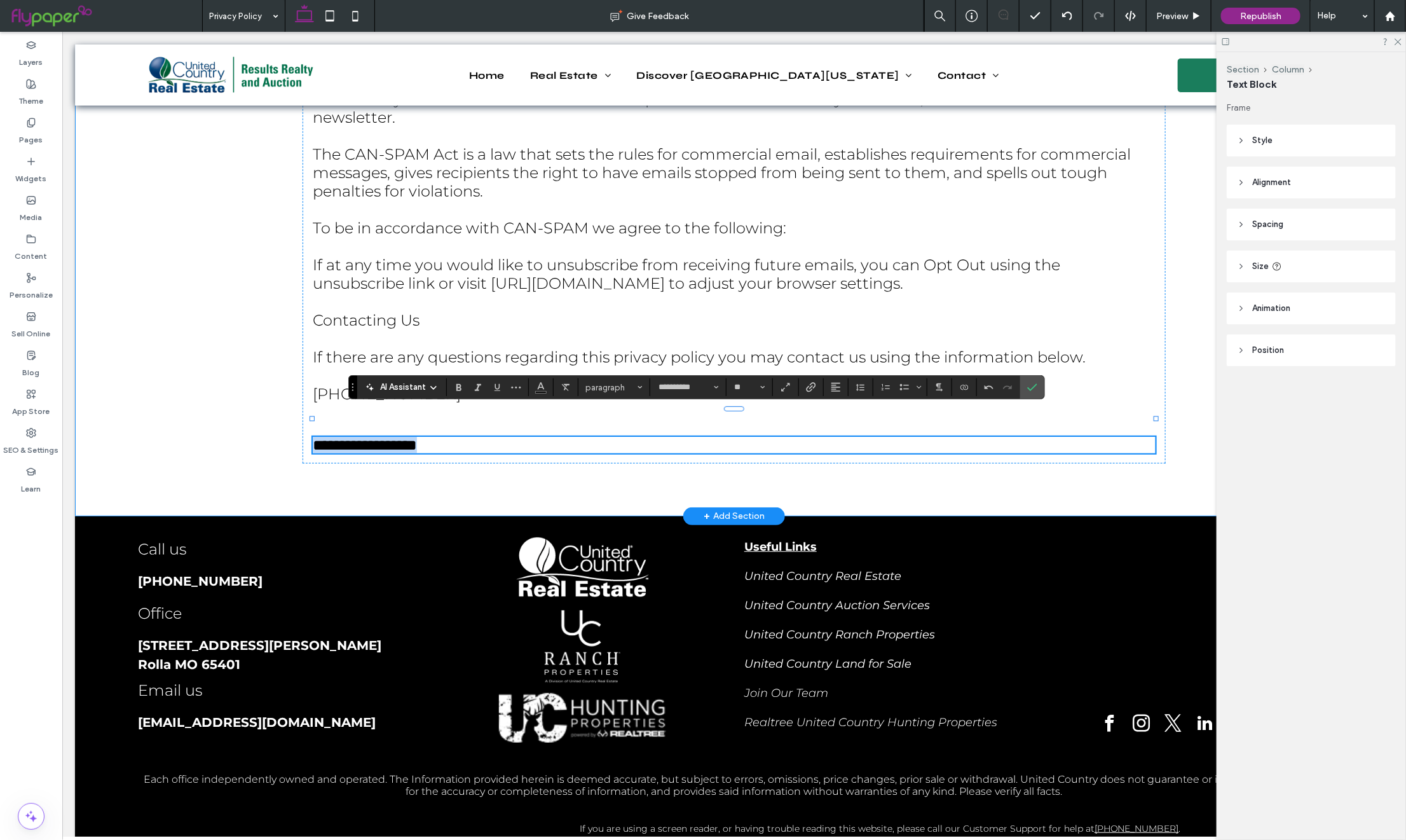
drag, startPoint x: 457, startPoint y: 417, endPoint x: 288, endPoint y: 415, distance: 169.0
click at [616, 385] on span "paragraph" at bounding box center [610, 387] width 50 height 10
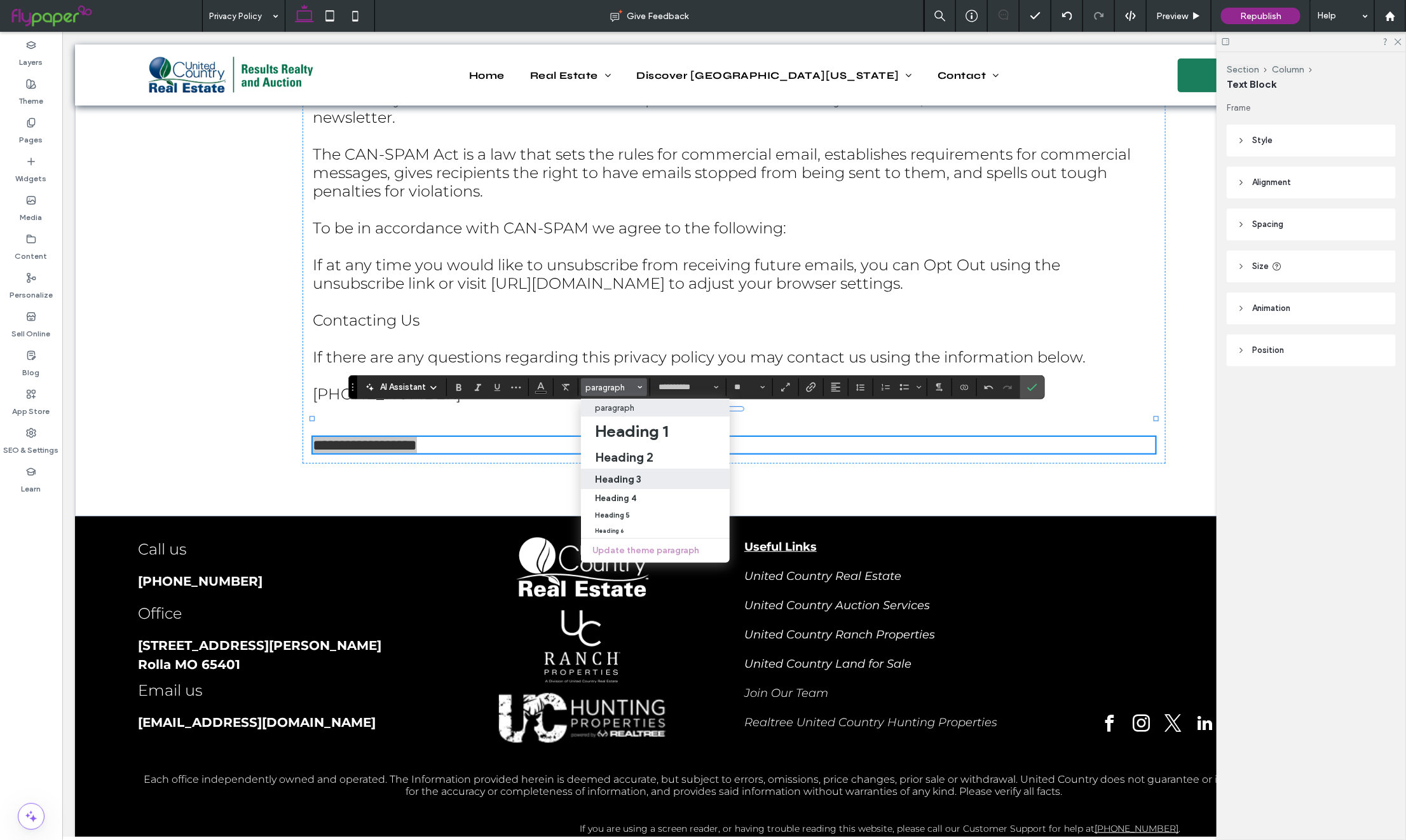
click at [635, 478] on h3 "Heading 3" at bounding box center [618, 479] width 46 height 12
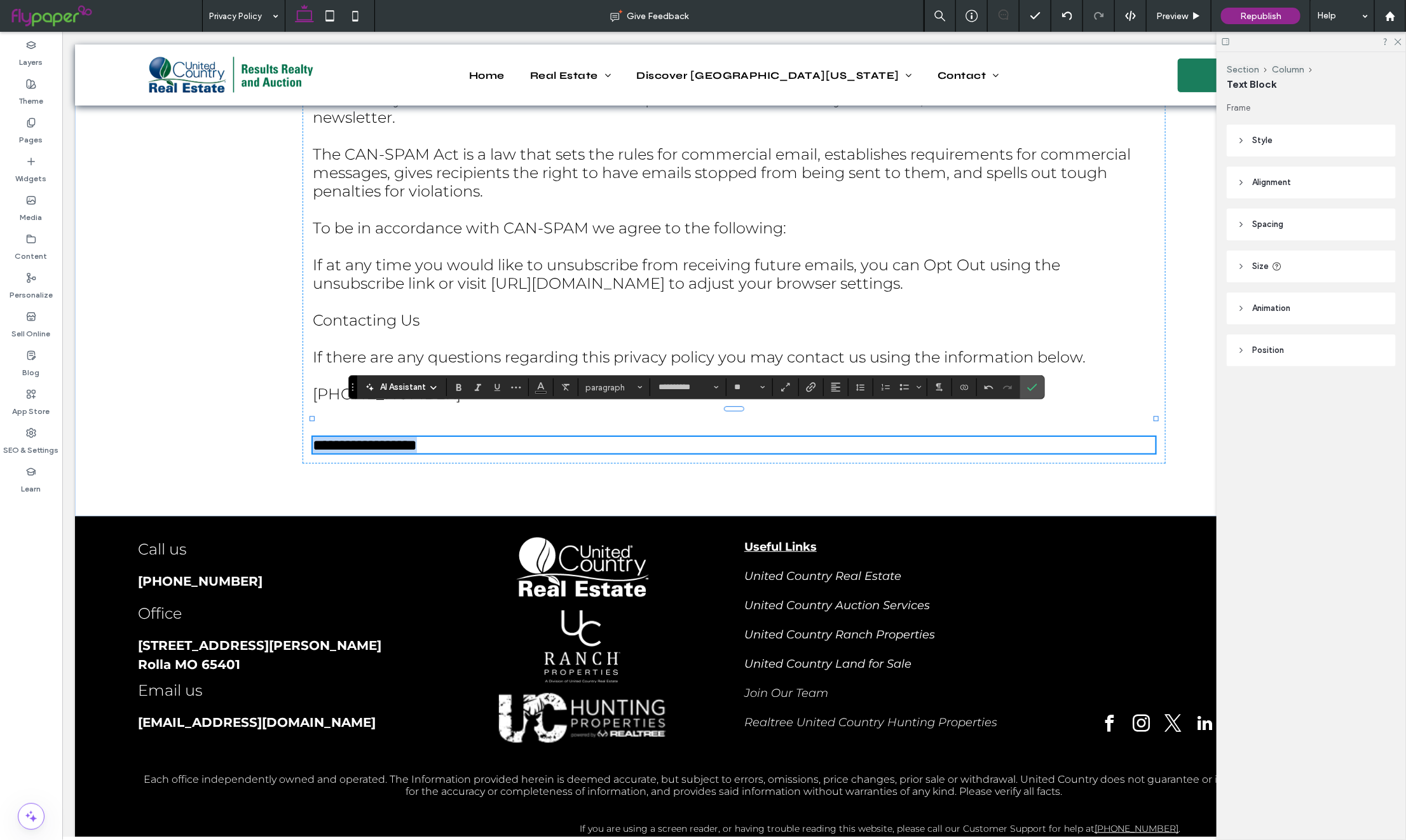
type input "**"
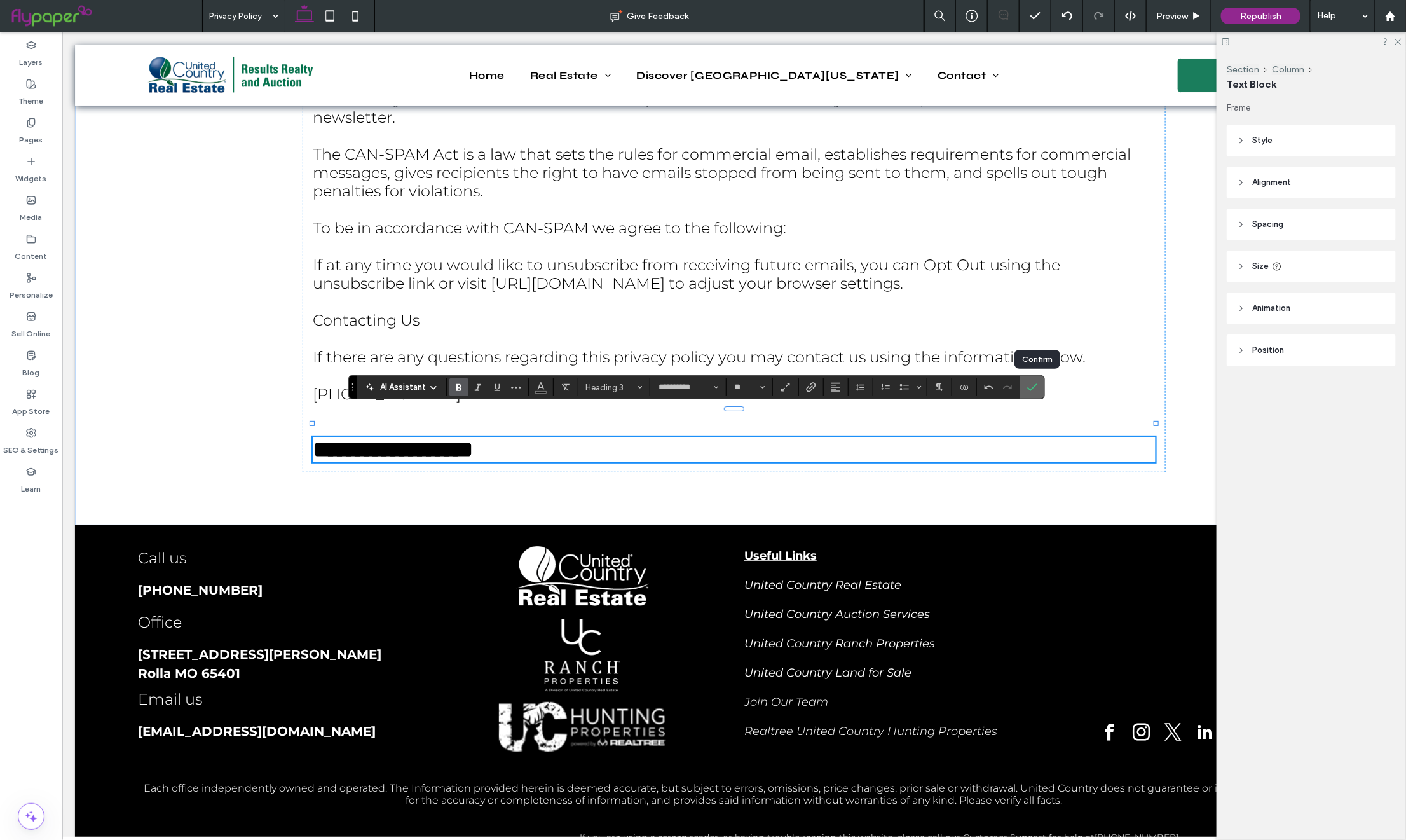
click at [1037, 390] on icon "Confirm" at bounding box center [1032, 387] width 10 height 10
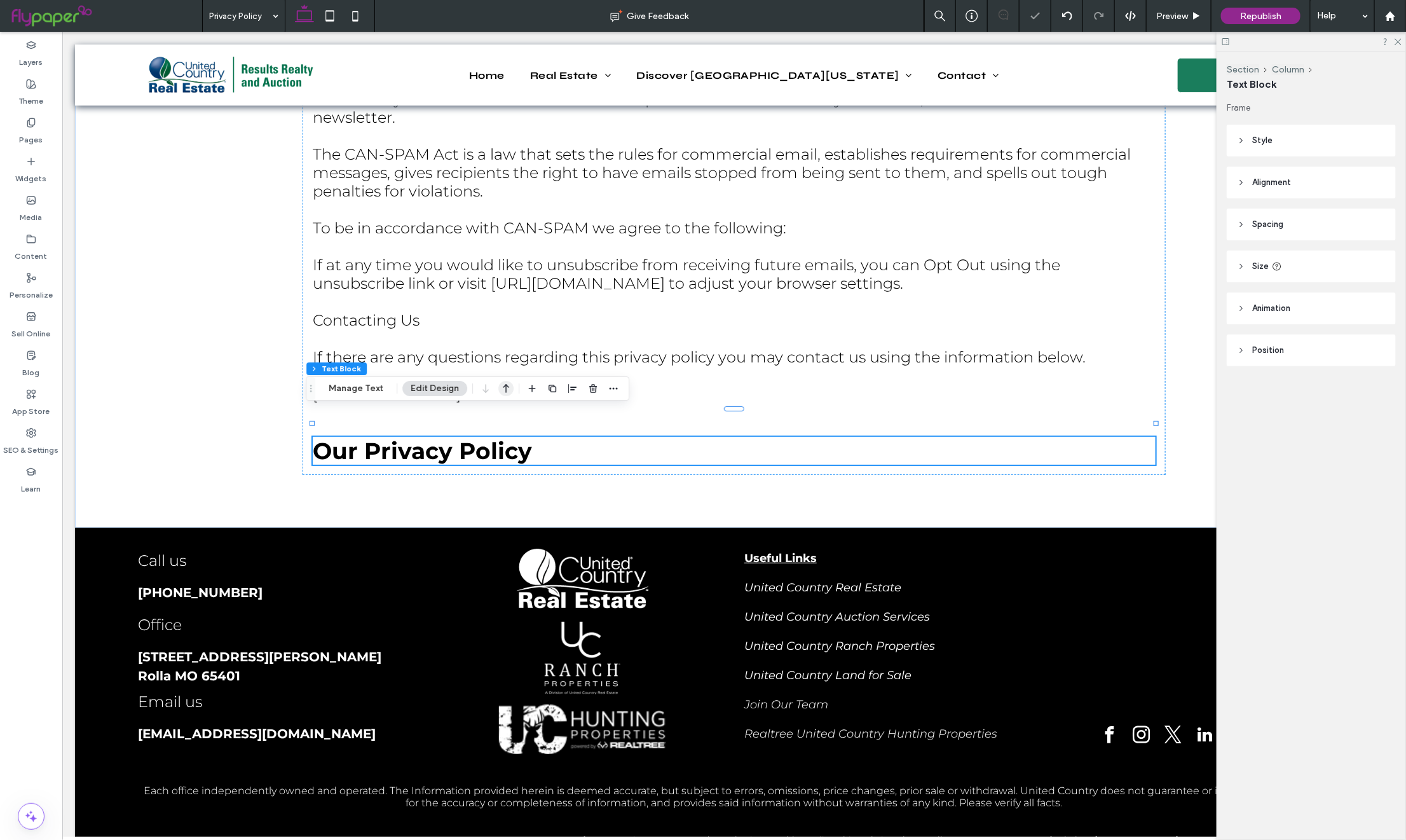
drag, startPoint x: 499, startPoint y: 387, endPoint x: 685, endPoint y: 323, distance: 196.7
click at [499, 387] on icon "button" at bounding box center [506, 389] width 15 height 23
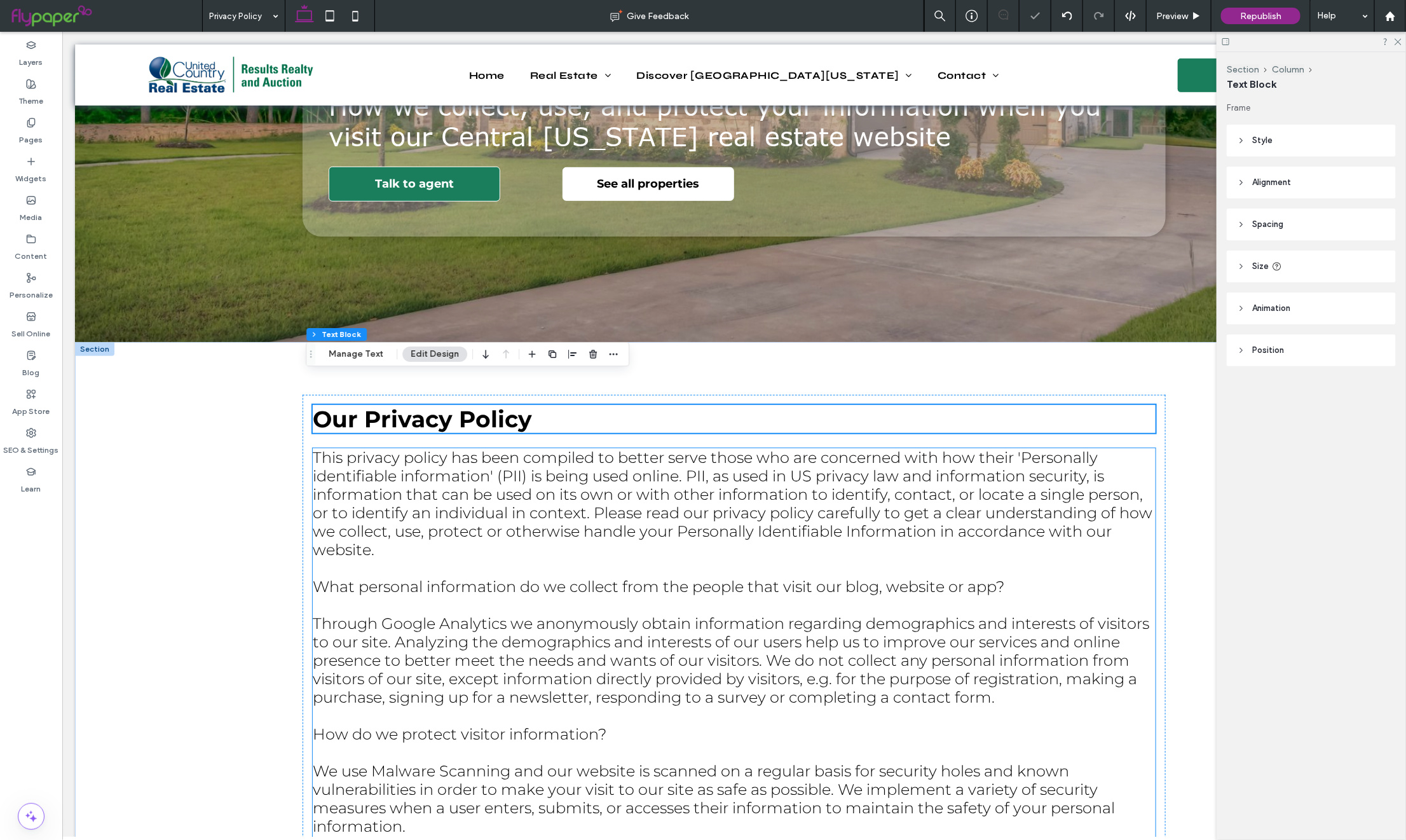
scroll to position [326, 0]
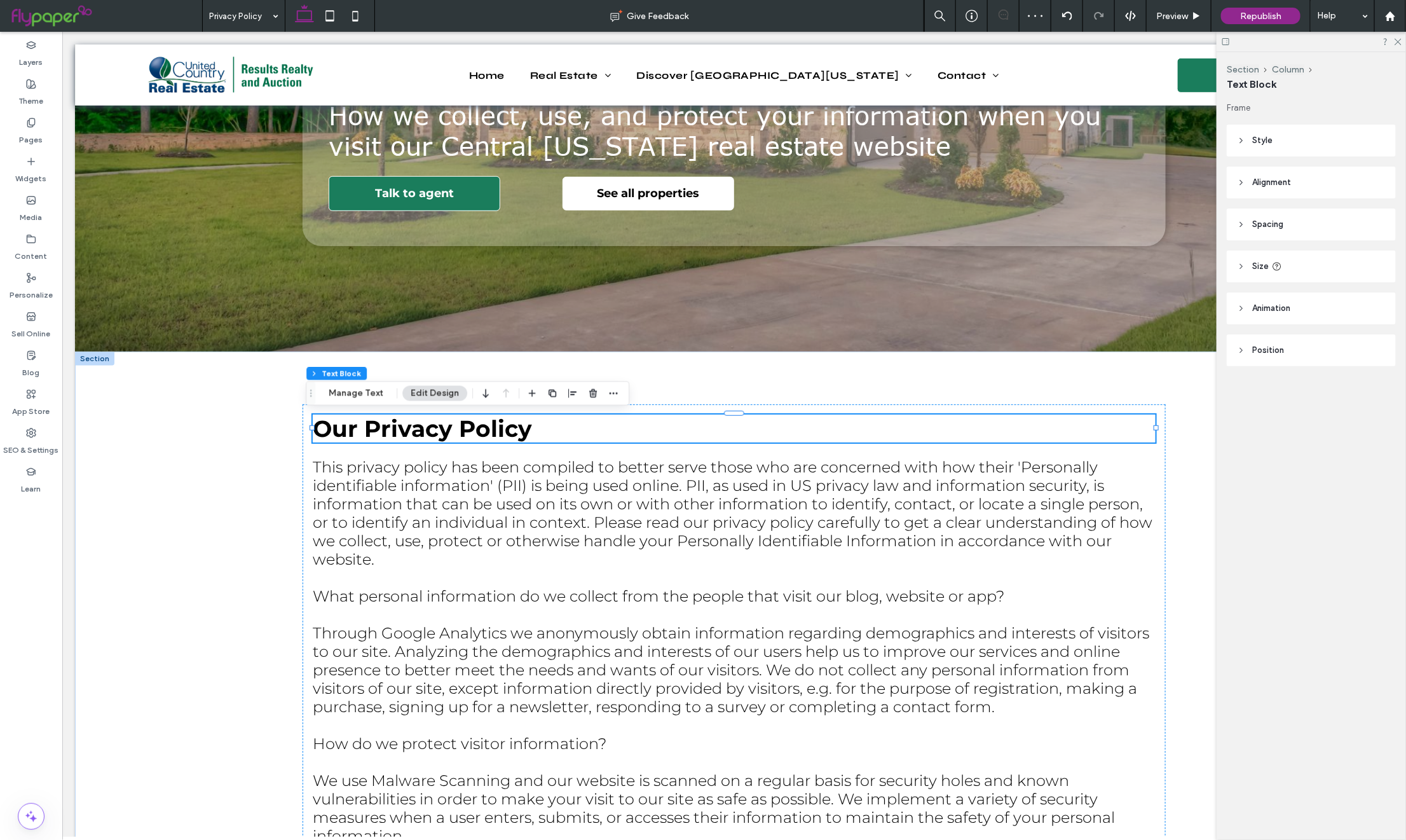
click at [1224, 43] on icon at bounding box center [1226, 41] width 10 height 10
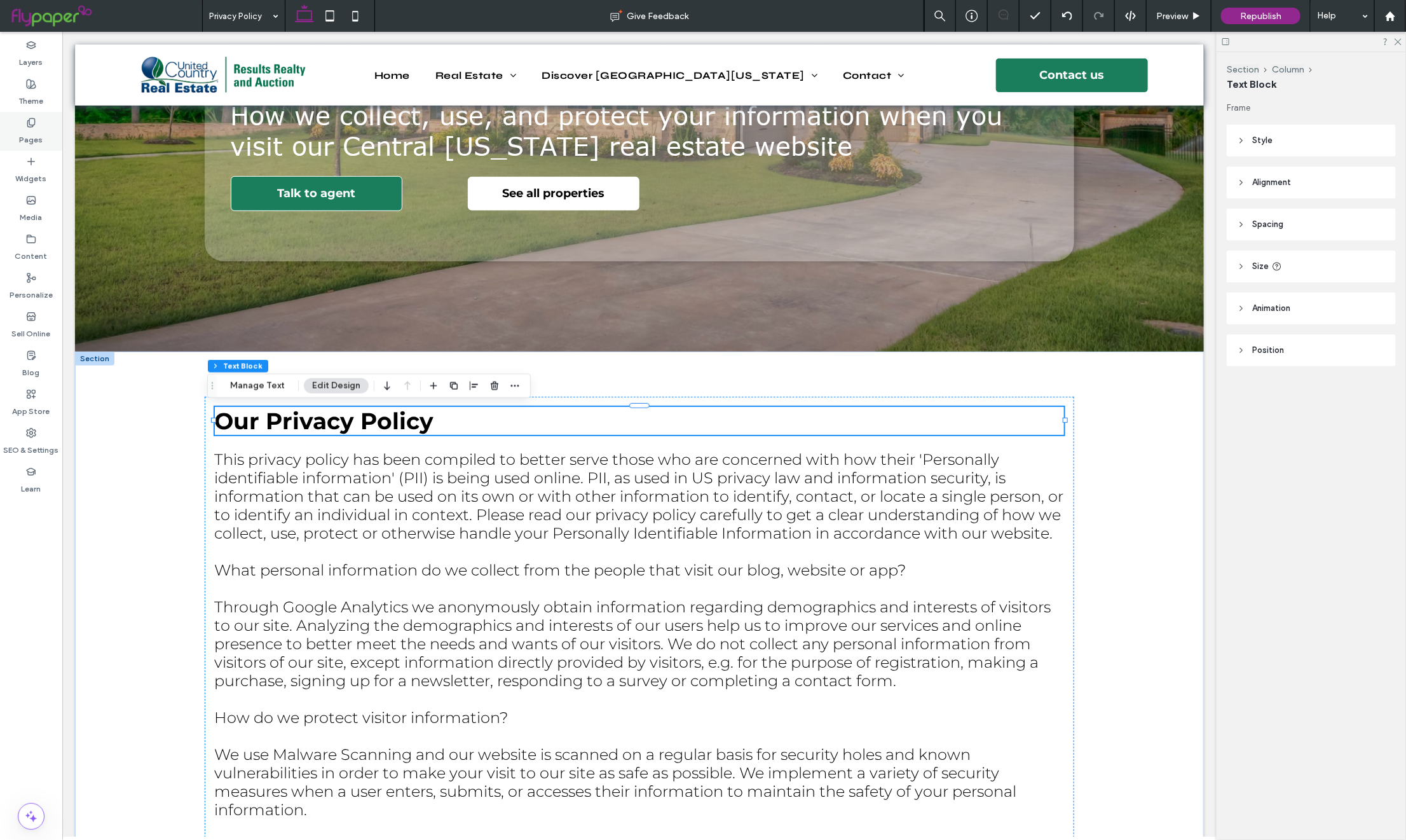
click at [37, 128] on label "Pages" at bounding box center [31, 137] width 24 height 18
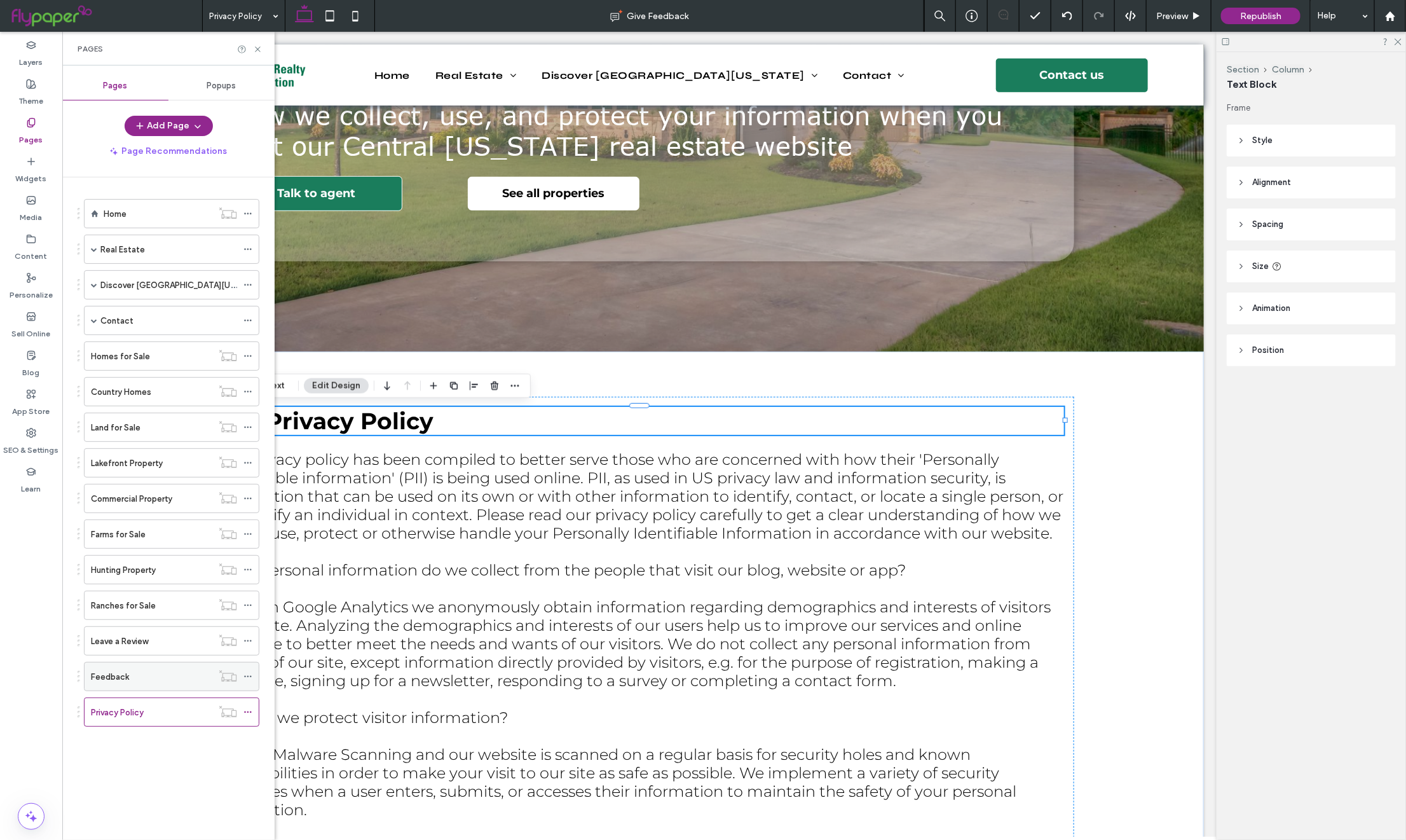
click at [156, 683] on div "Feedback" at bounding box center [152, 677] width 122 height 14
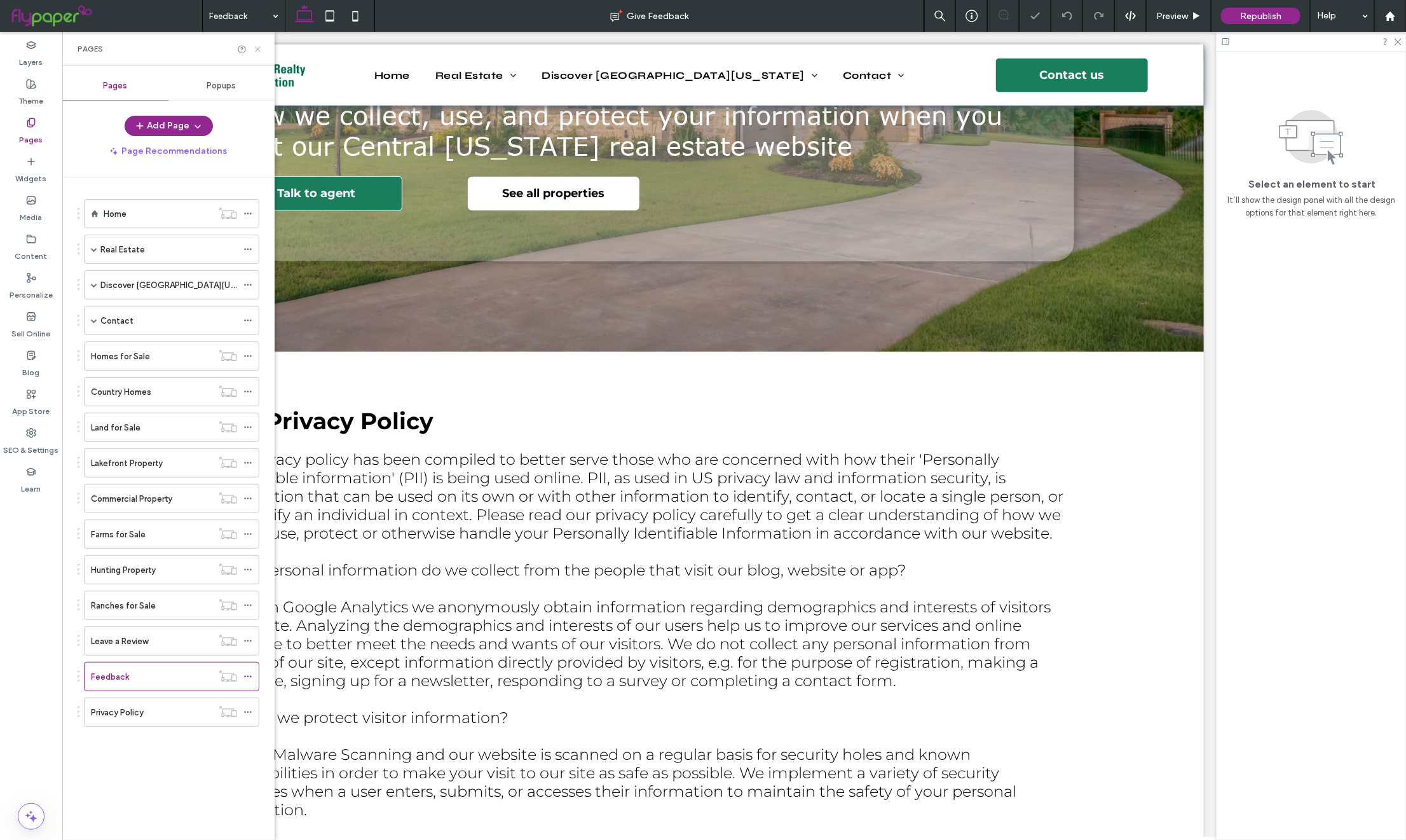
click at [258, 50] on icon at bounding box center [258, 49] width 10 height 10
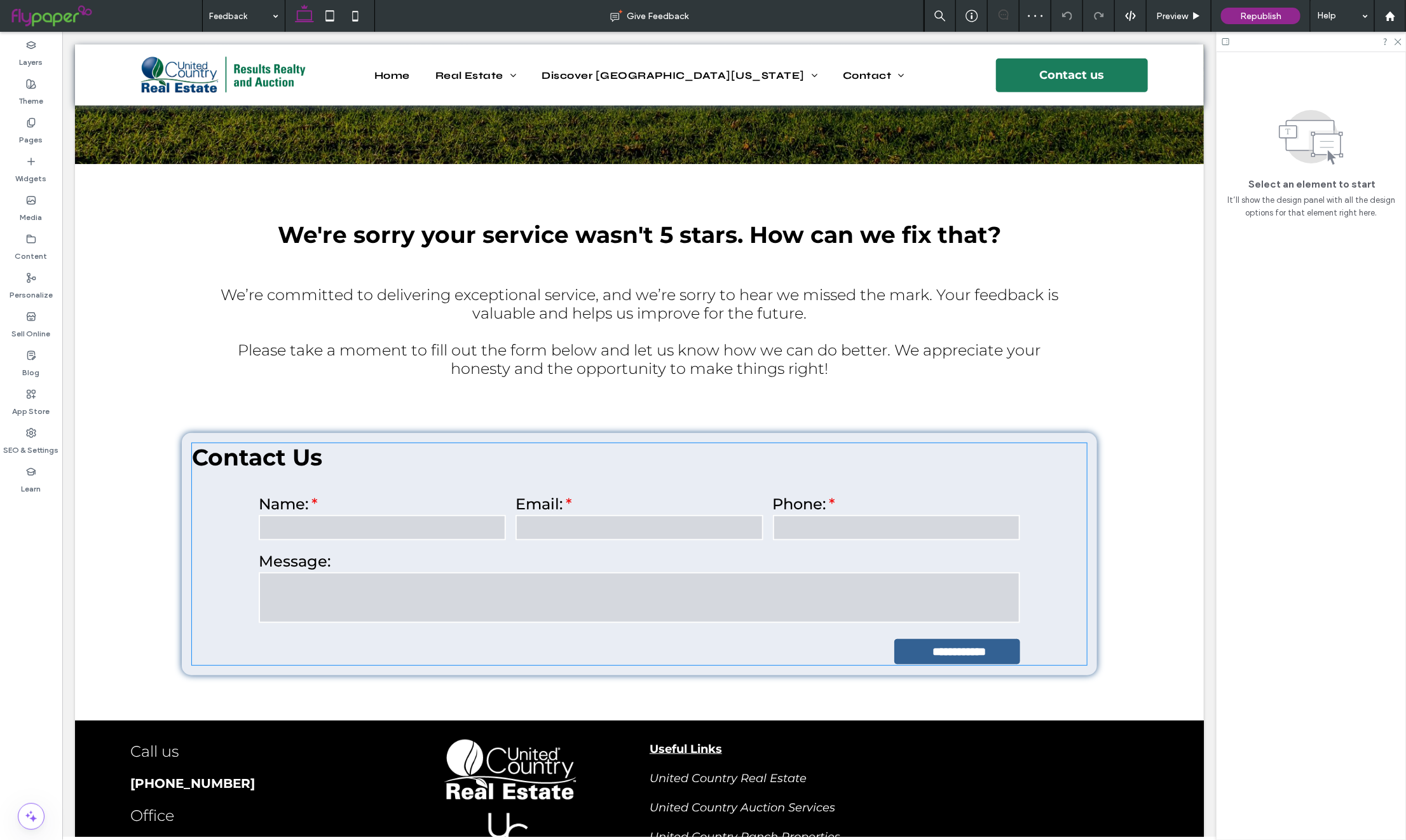
scroll to position [542, 0]
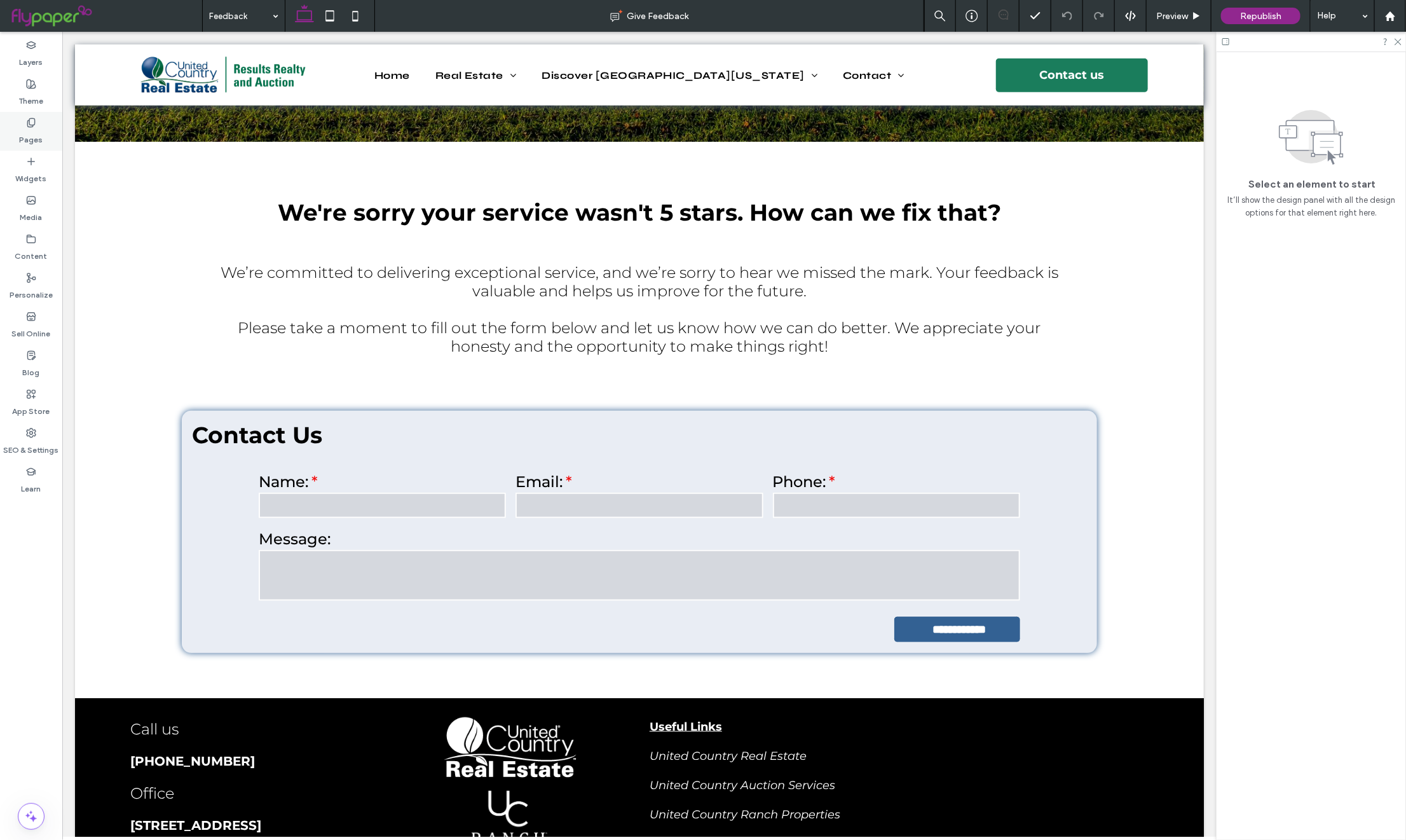
click at [35, 128] on label "Pages" at bounding box center [31, 137] width 24 height 18
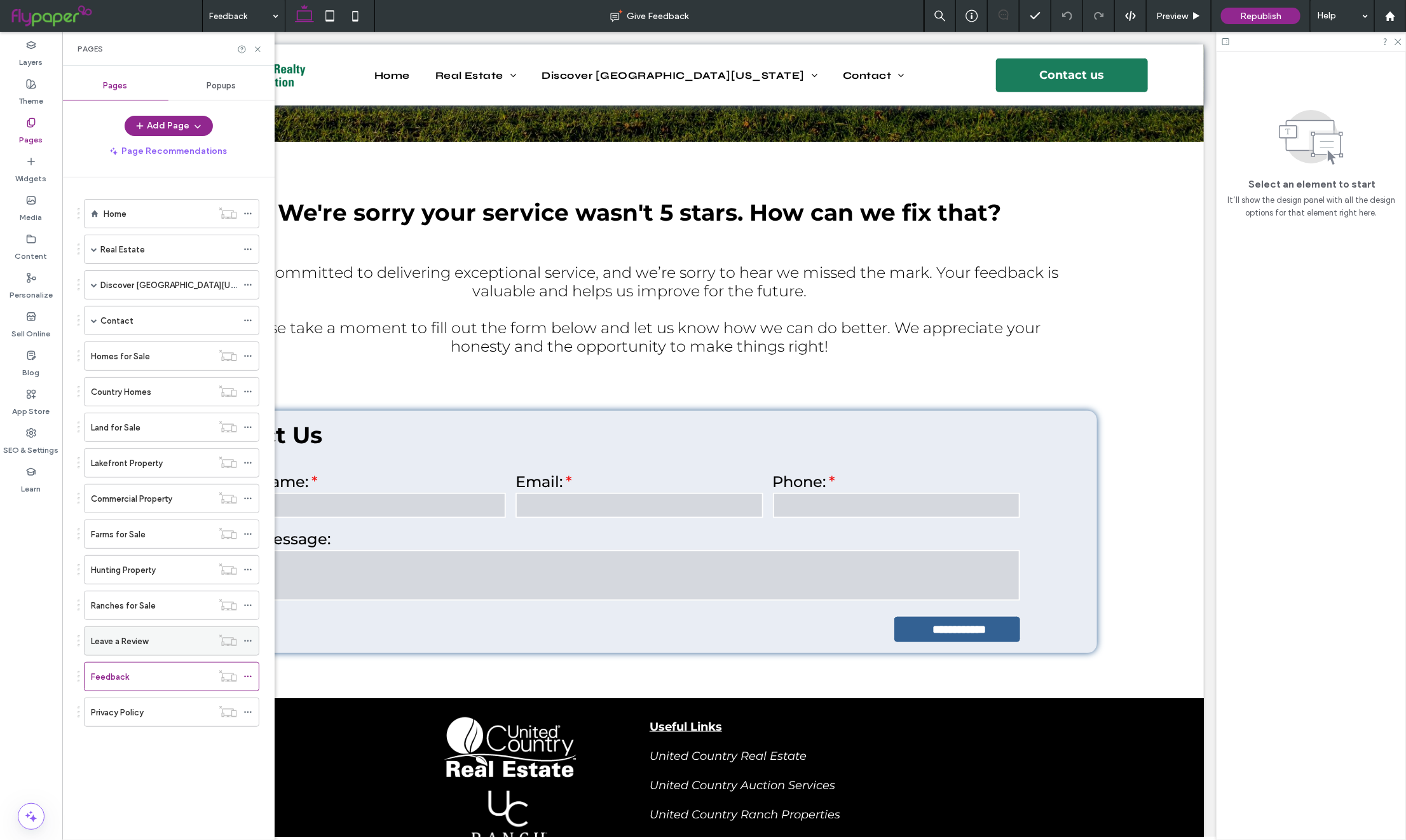
click at [158, 644] on div "Leave a Review" at bounding box center [152, 641] width 122 height 14
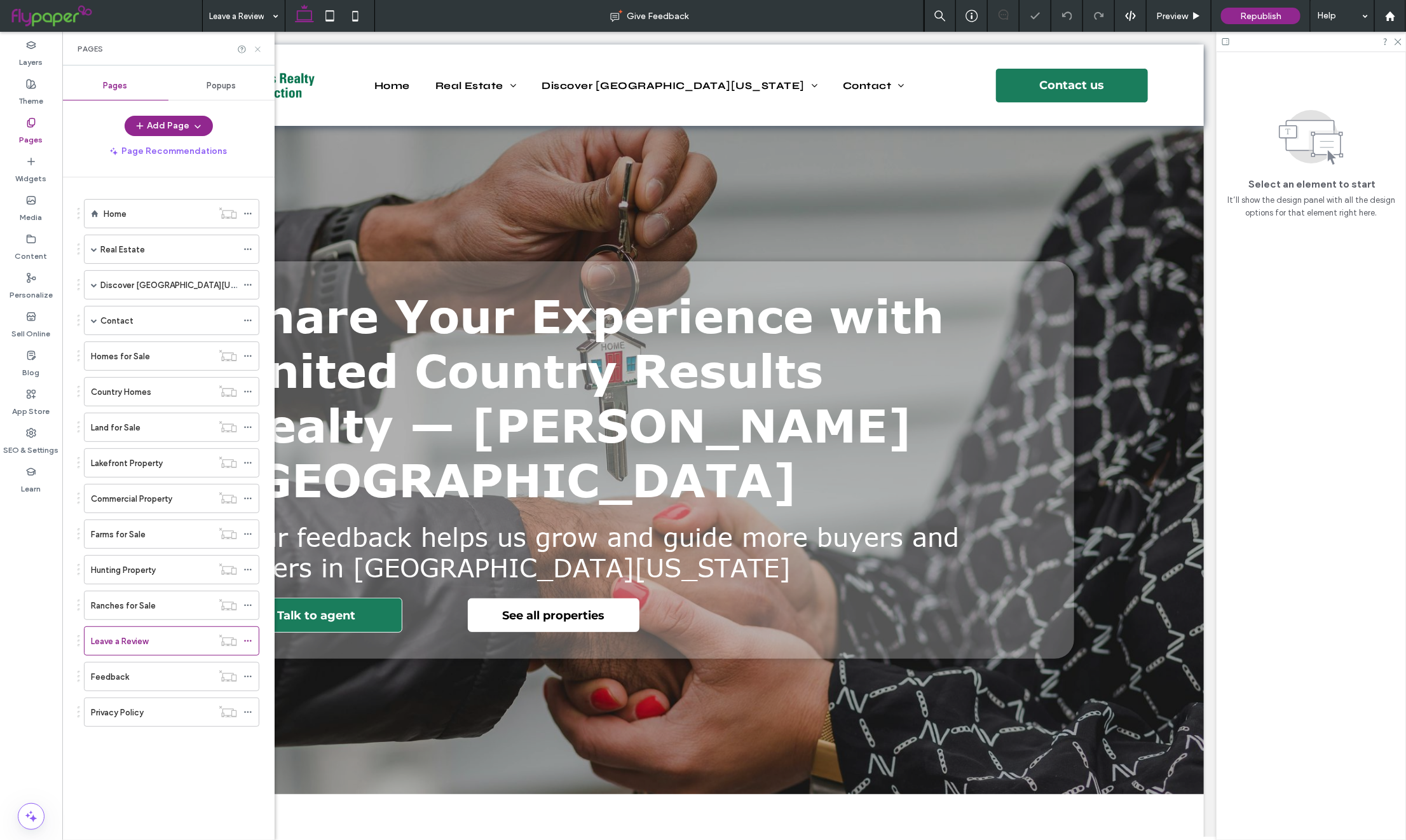
click at [260, 48] on icon at bounding box center [258, 49] width 10 height 10
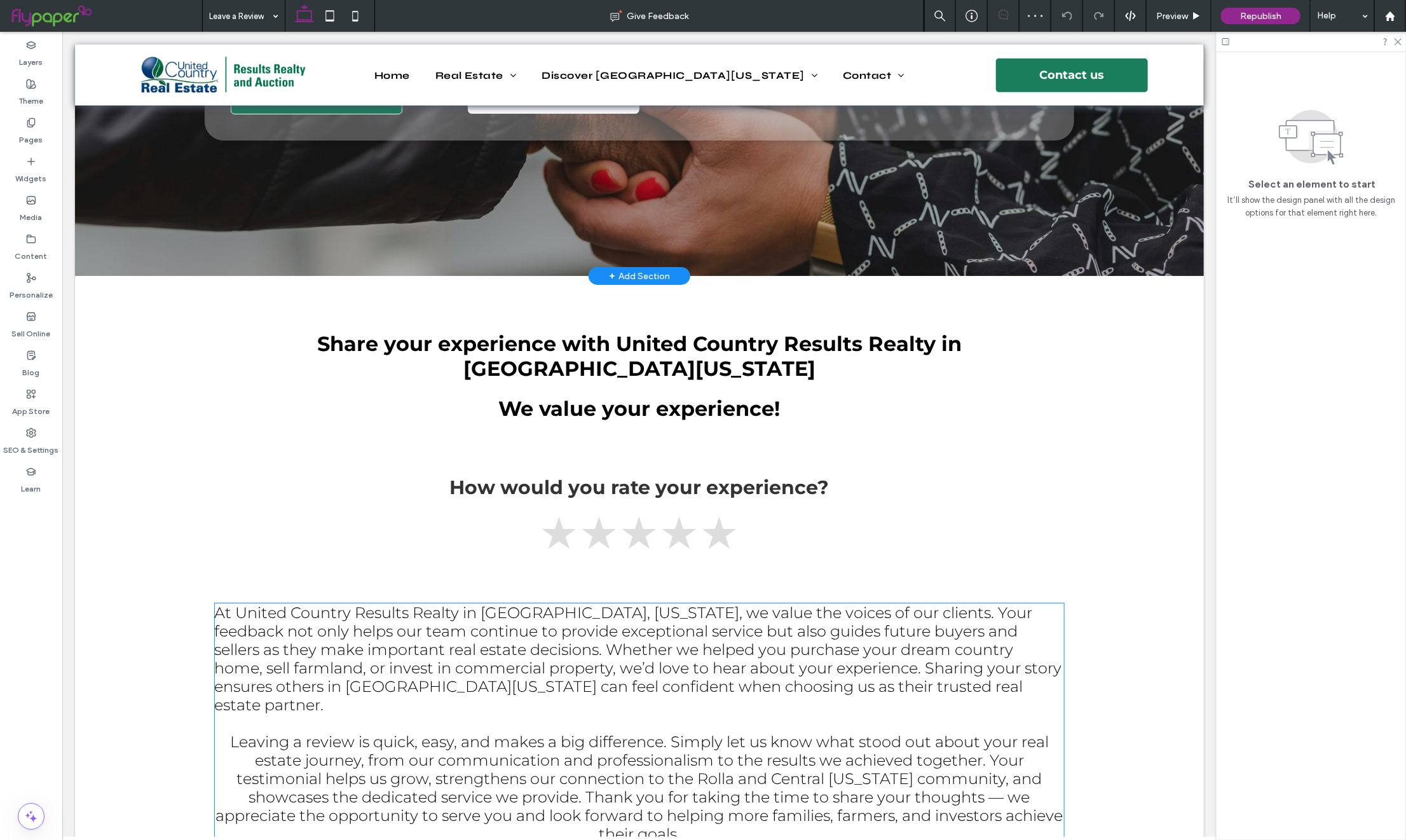
scroll to position [476, 0]
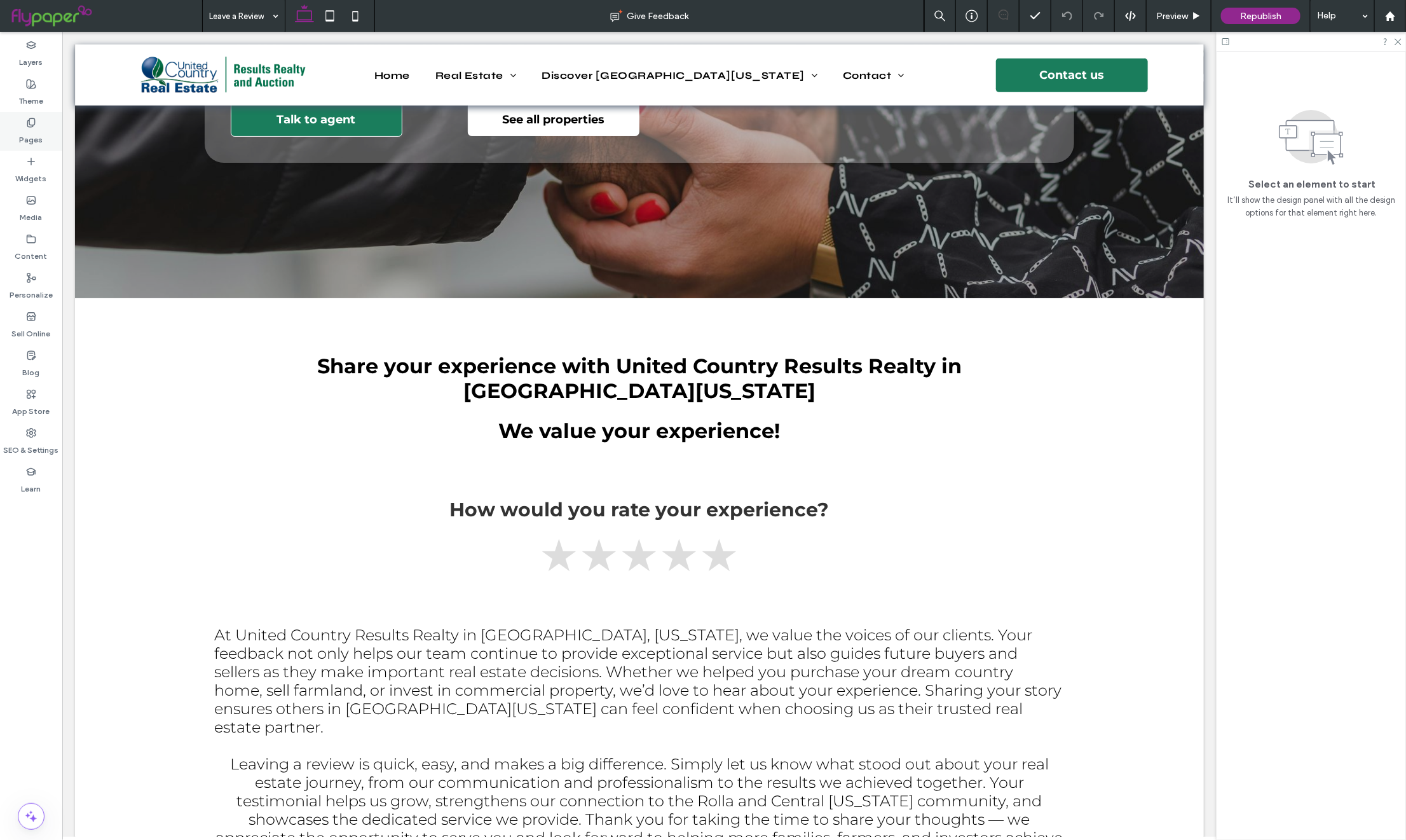
click at [31, 124] on use at bounding box center [31, 122] width 7 height 8
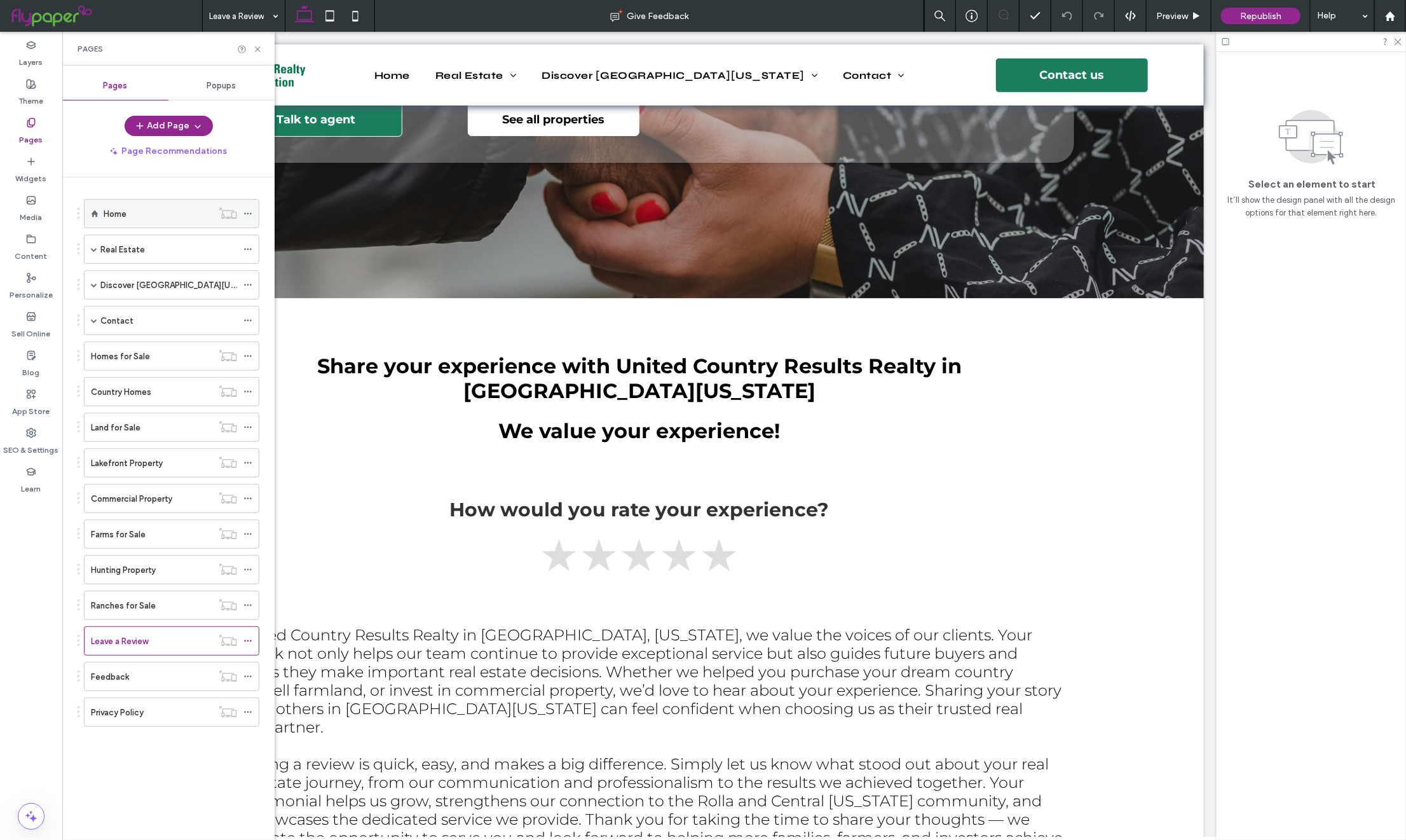
click at [137, 211] on div "Home" at bounding box center [158, 214] width 109 height 14
